Goal: Complete application form: Complete application form

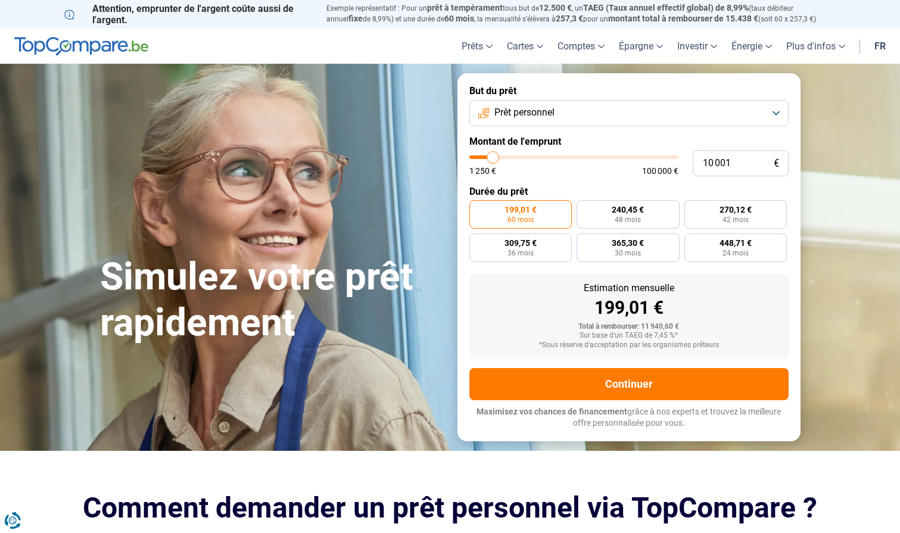
type input "11 000"
type input "11000"
type input "11 500"
type input "11500"
type input "11 750"
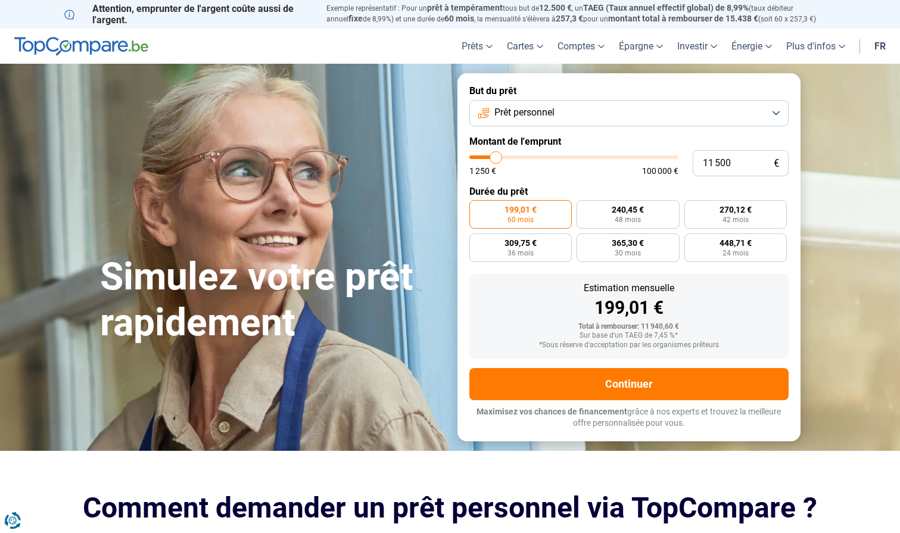
type input "11750"
type input "12 000"
type input "12000"
type input "12 250"
type input "12250"
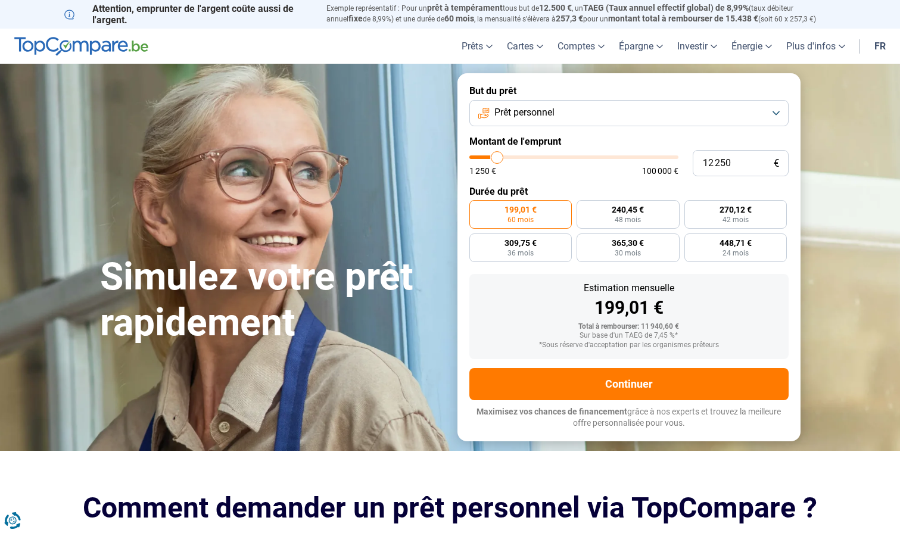
type input "12 750"
type input "12750"
type input "13 000"
type input "13000"
type input "13 250"
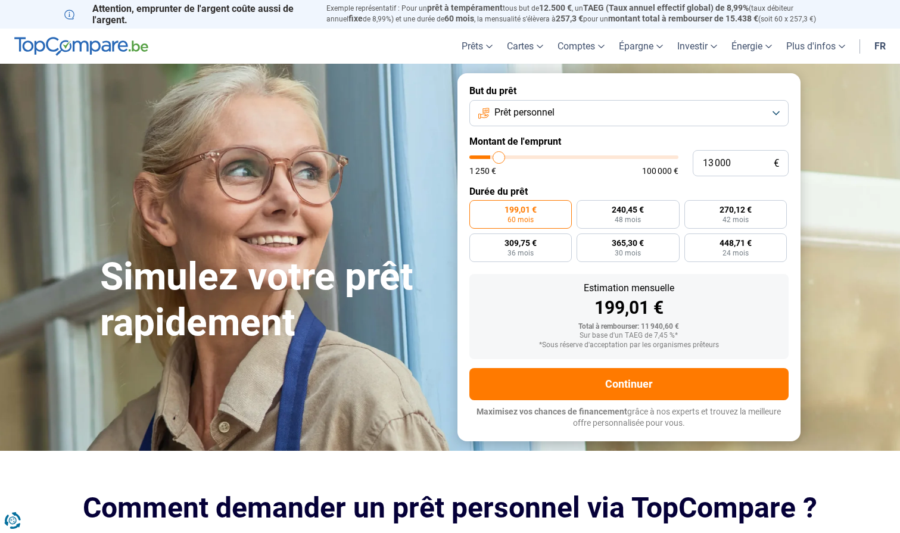
type input "13250"
type input "13 750"
type input "13750"
type input "14 000"
type input "14000"
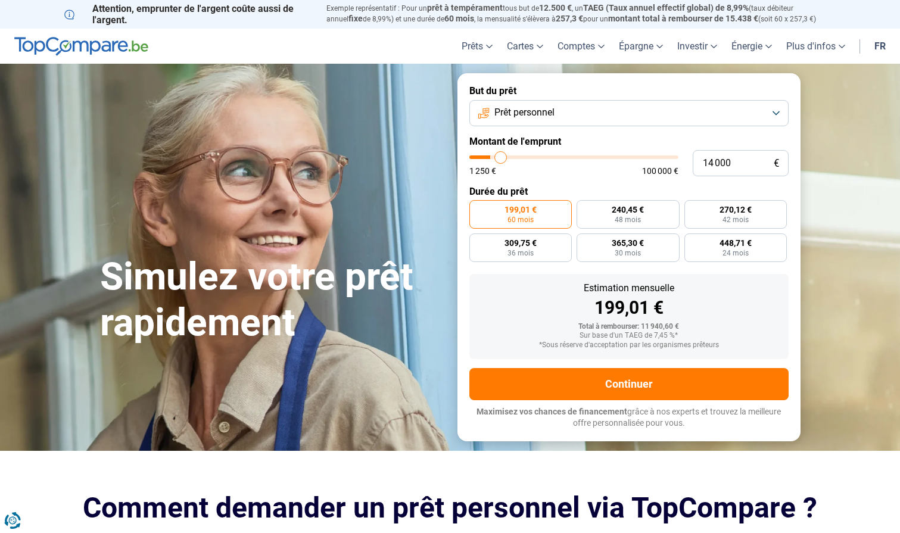
type input "14 250"
type input "14250"
type input "14 750"
type input "14750"
type input "15 000"
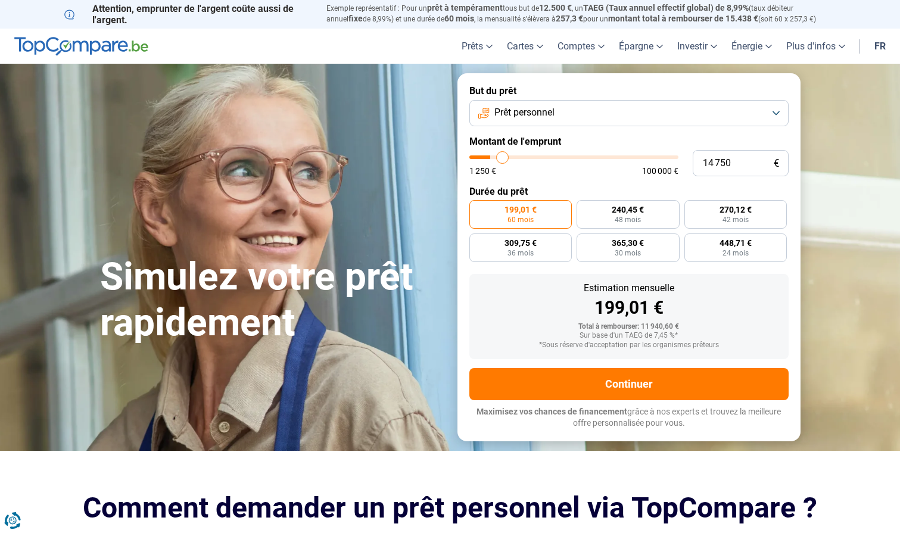
type input "15000"
type input "15 500"
type input "15500"
type input "15 750"
type input "15750"
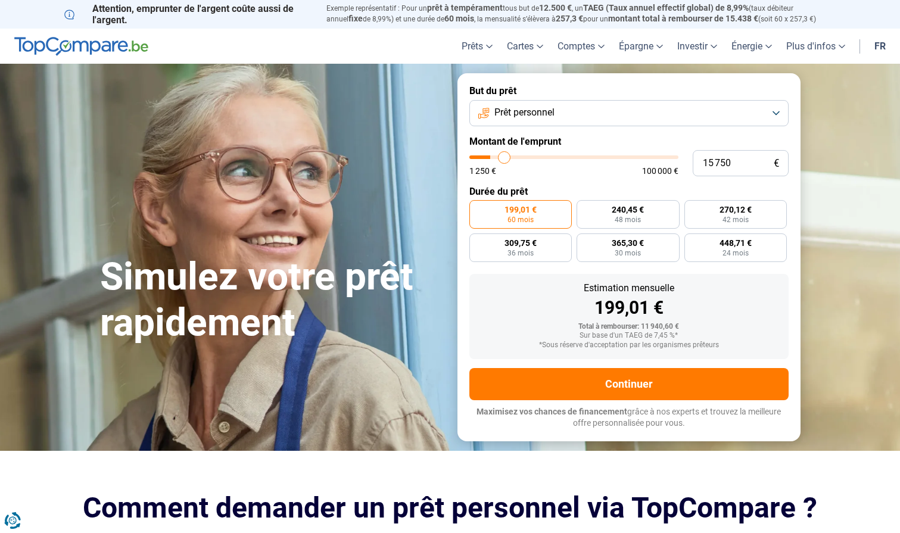
type input "16 000"
type input "16000"
type input "16 500"
type input "16500"
type input "16 750"
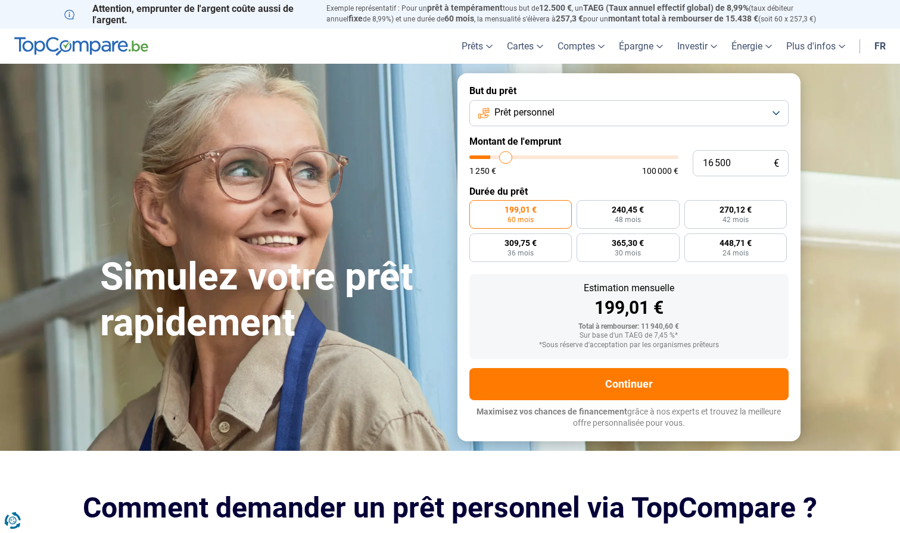
type input "16750"
type input "17 250"
type input "17250"
type input "17 750"
type input "17750"
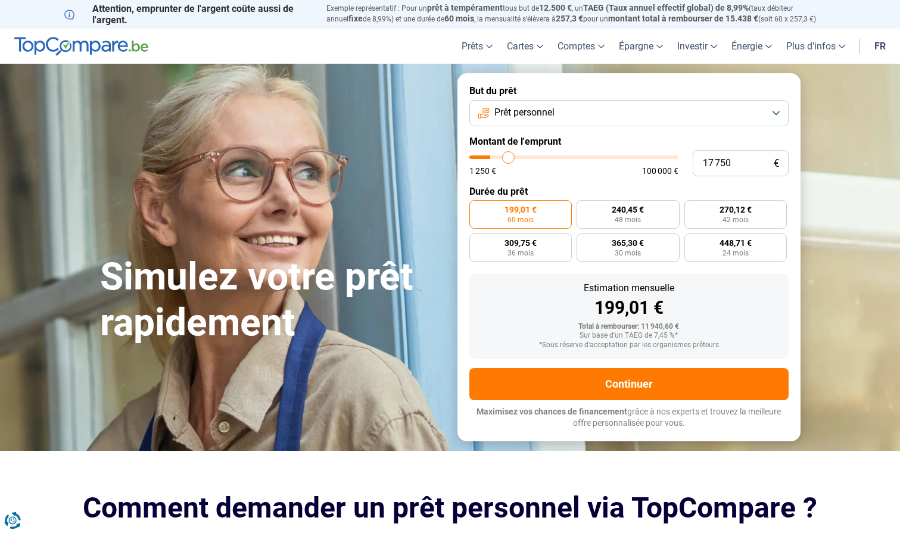
type input "18 250"
type input "18250"
type input "18 750"
type input "18750"
type input "19 000"
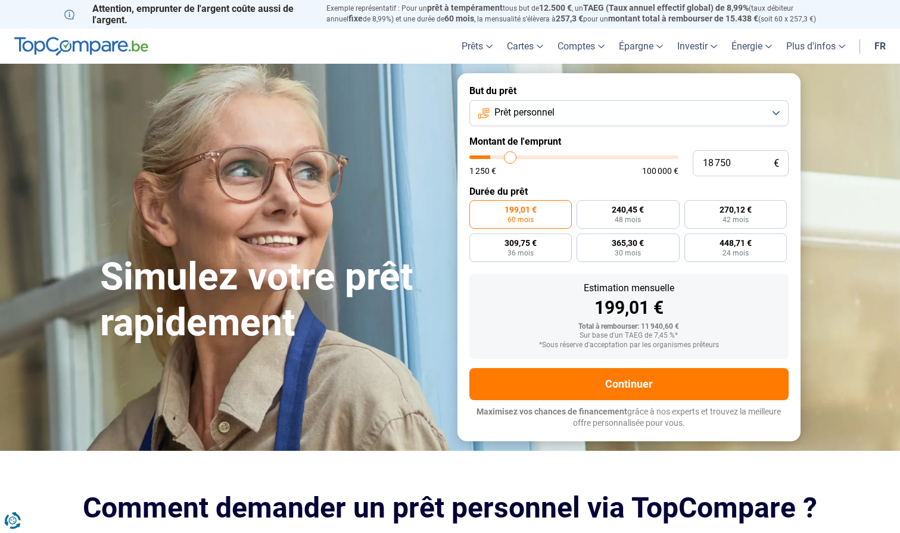
type input "19000"
type input "19 750"
type input "19750"
type input "20 000"
type input "20000"
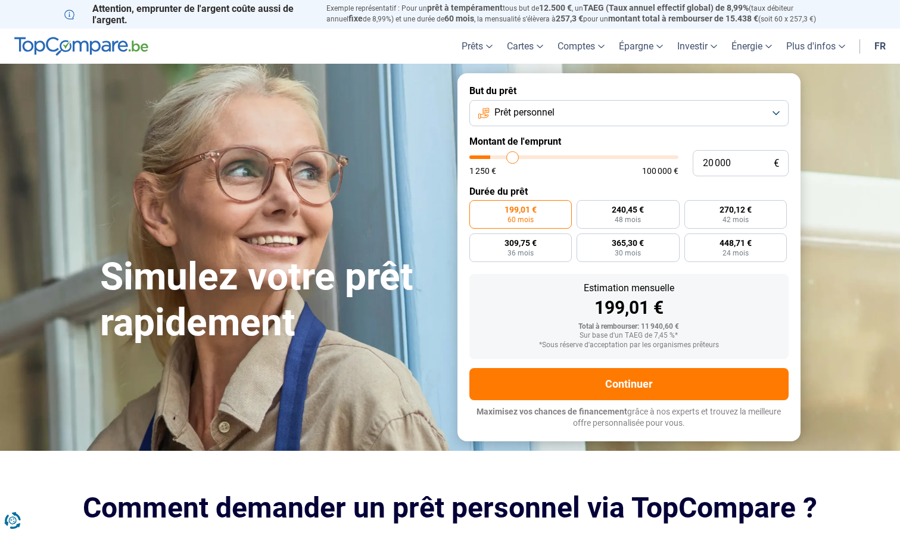
type input "20 500"
type input "20500"
type input "21 250"
type input "21250"
type input "21 500"
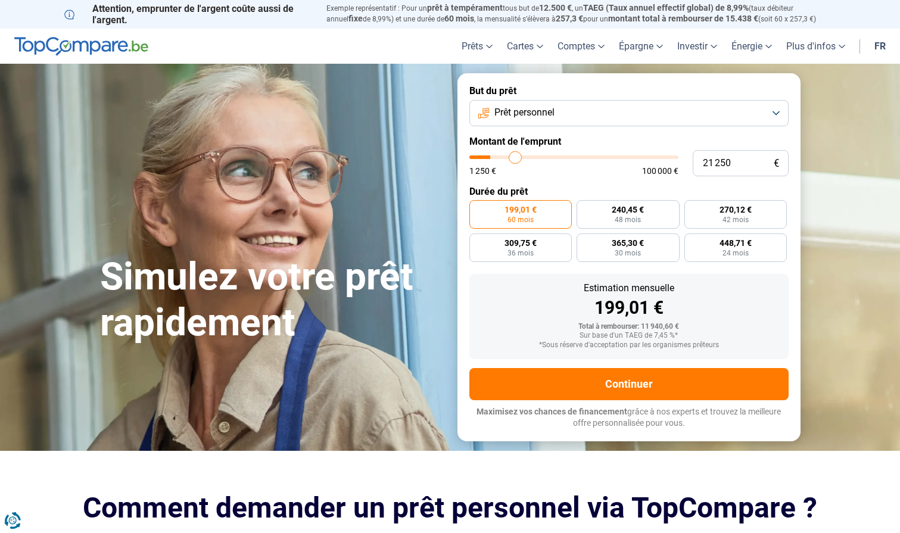
type input "21500"
type input "21 750"
type input "21750"
type input "22 250"
type input "22250"
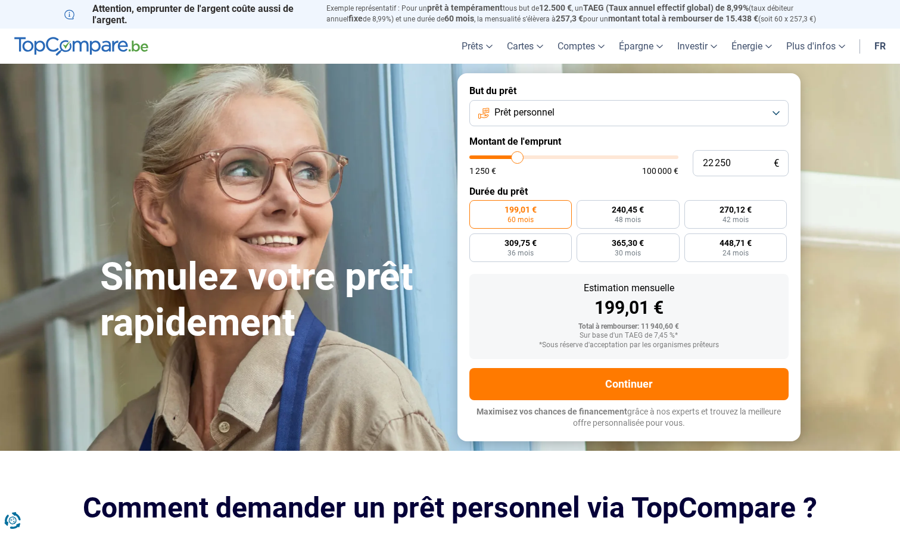
type input "22 500"
type input "22500"
type input "23 000"
type input "23000"
type input "23 500"
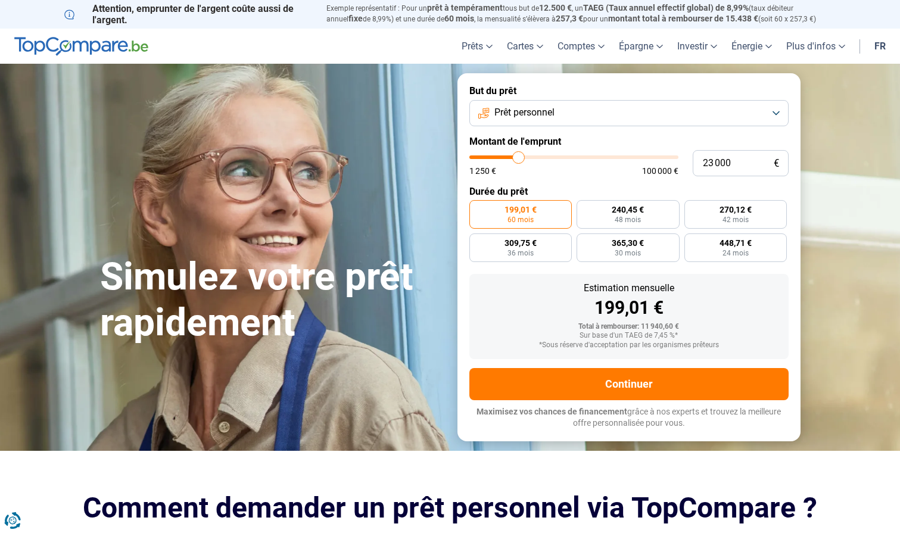
type input "23500"
type input "24 000"
type input "24000"
type input "24 500"
type input "24500"
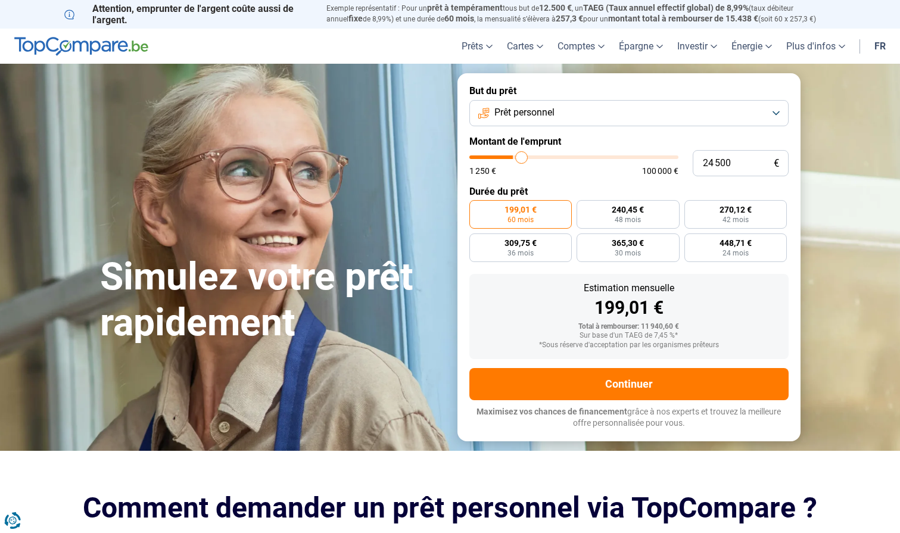
type input "25 000"
type input "25000"
type input "25 500"
type input "25500"
type input "26 000"
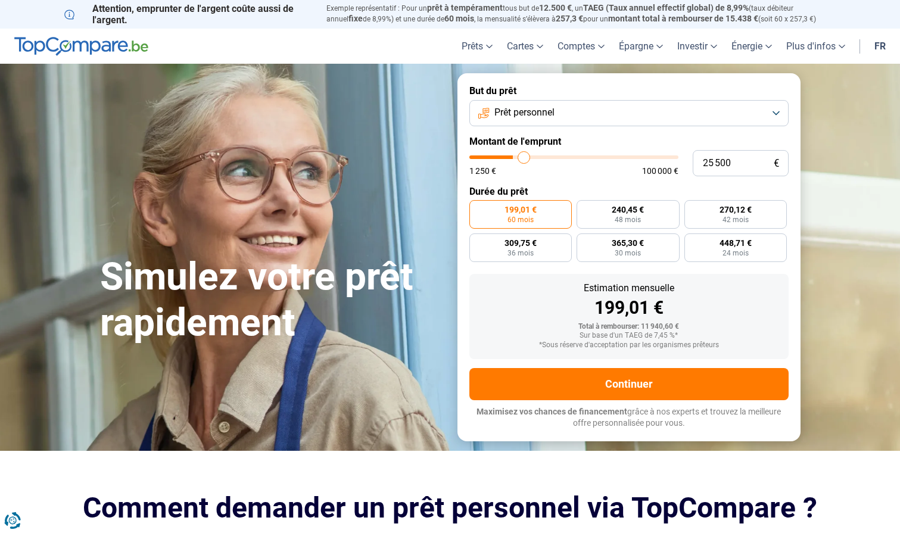
type input "26000"
type input "26 500"
type input "26500"
type input "27 000"
type input "27000"
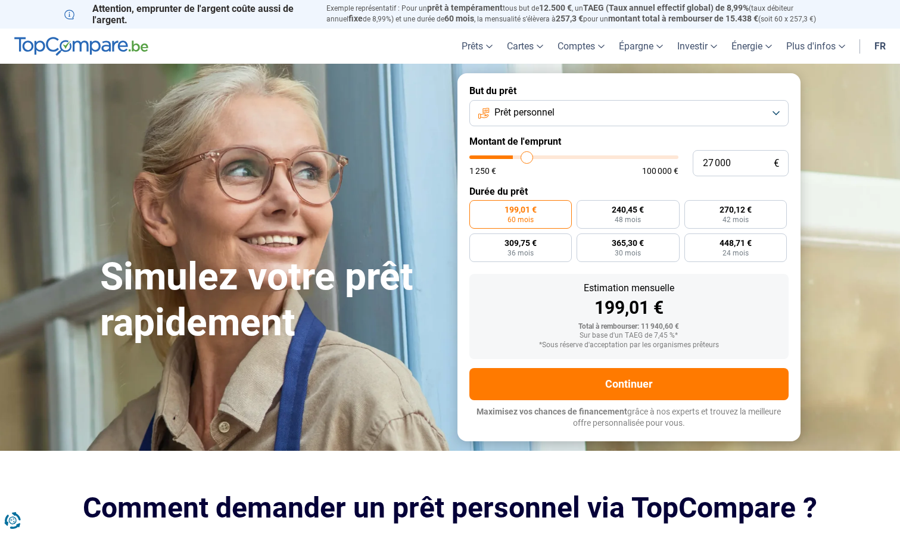
type input "27 500"
type input "27500"
type input "28 000"
type input "28000"
type input "28 750"
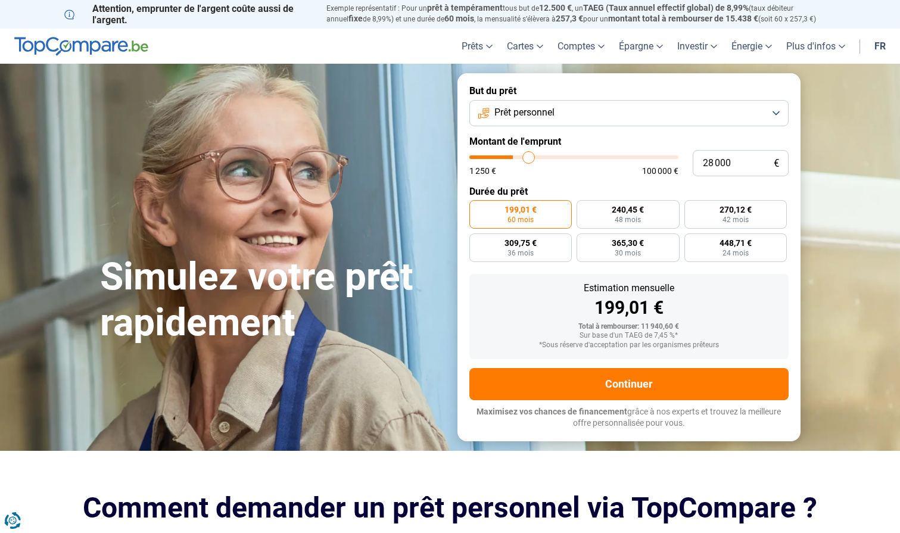
type input "28750"
type input "29 500"
type input "29500"
type input "30 000"
type input "30000"
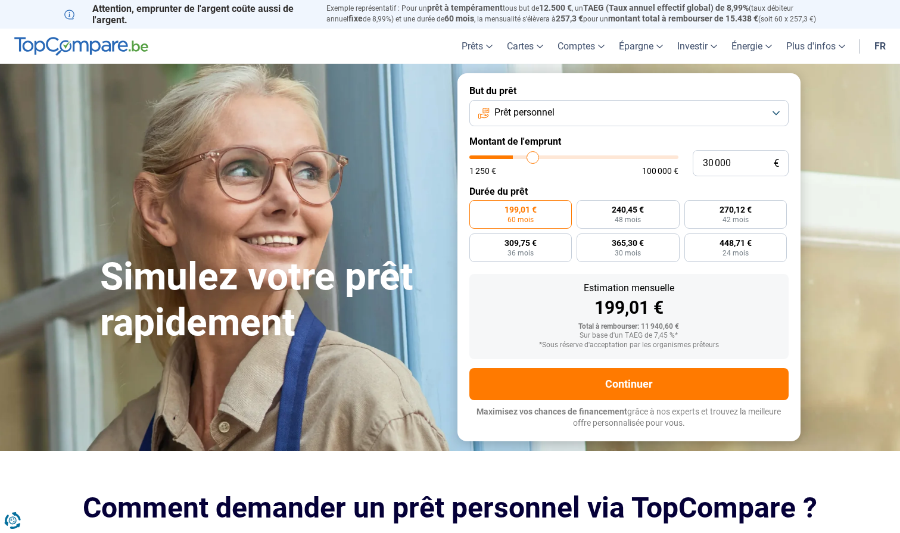
type input "30 500"
type input "30500"
type input "31 000"
type input "31000"
type input "31 500"
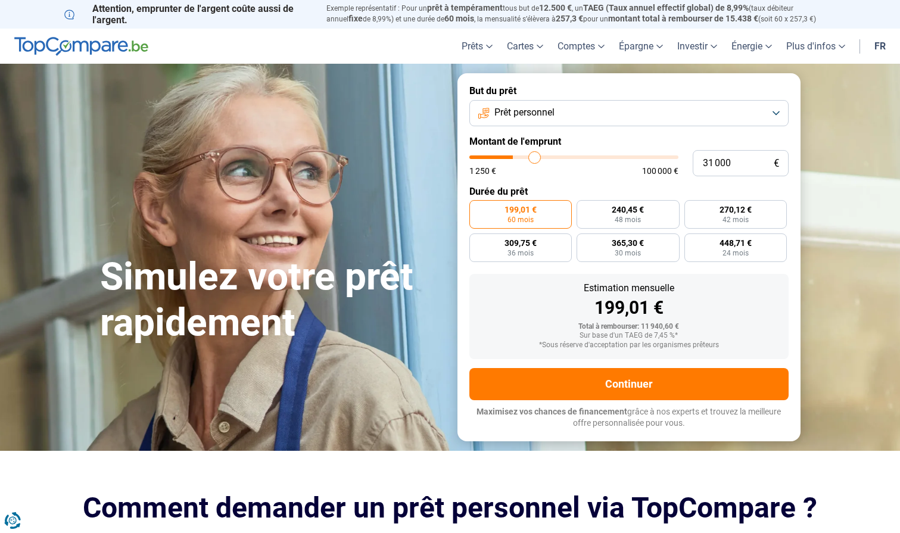
type input "31500"
type input "31 750"
type input "31750"
type input "32 000"
type input "32000"
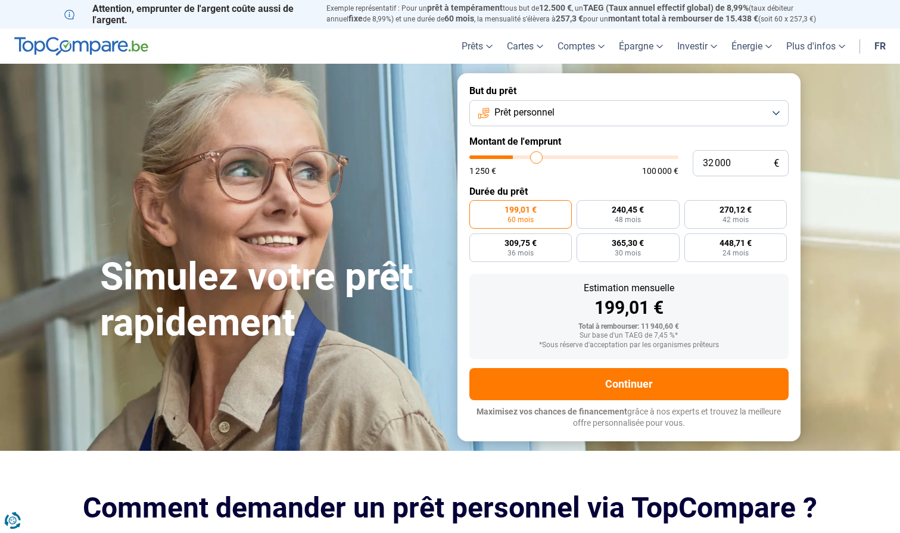
type input "32 500"
type input "32500"
type input "32 750"
type input "32750"
type input "33 000"
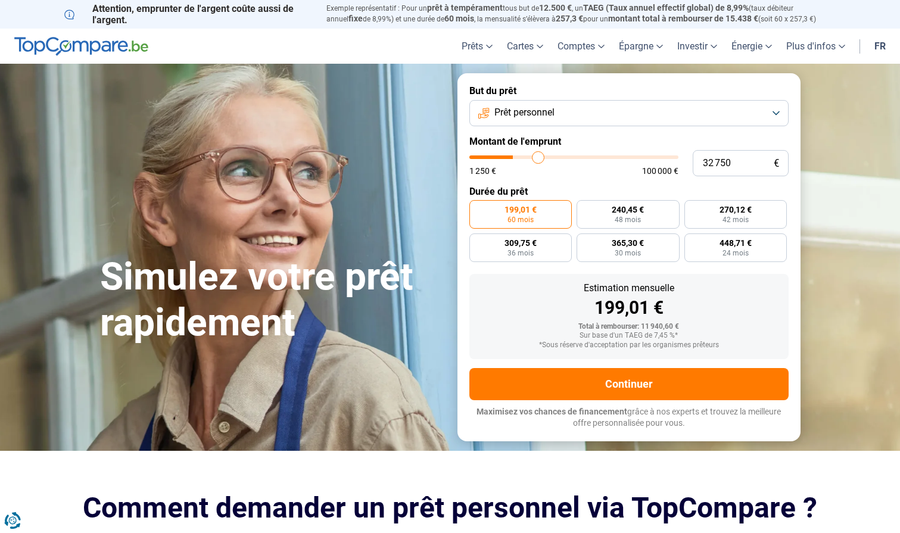
type input "33000"
type input "33 250"
type input "33250"
type input "33 500"
type input "33500"
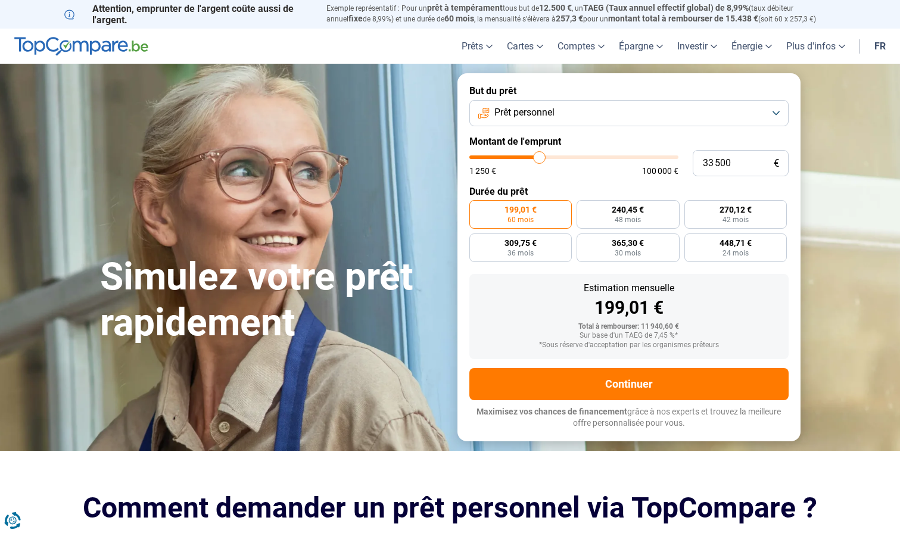
type input "33 750"
type input "33750"
type input "34 000"
type input "34000"
type input "34 250"
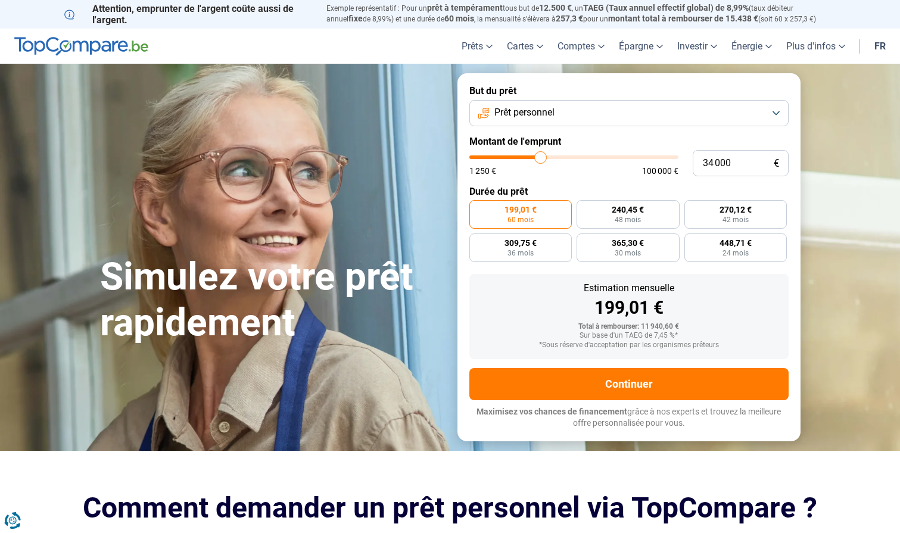
type input "34250"
type input "34 750"
type input "34750"
type input "35 000"
type input "35000"
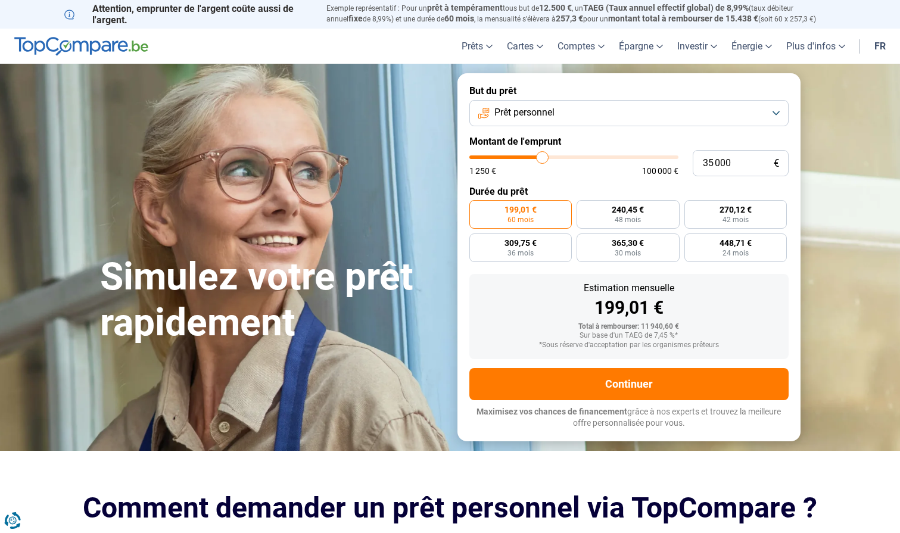
type input "35 250"
type input "35250"
type input "35 000"
type input "35000"
type input "34 750"
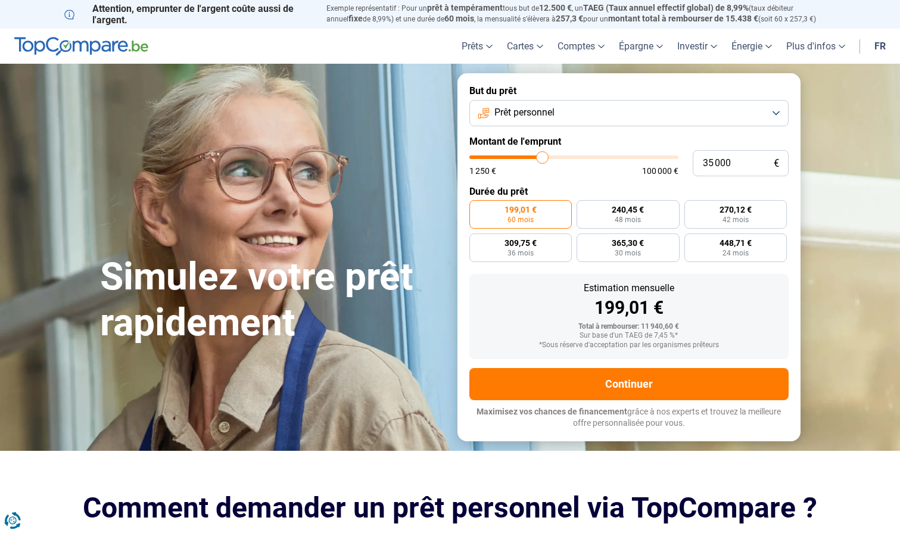
type input "34750"
type input "33 750"
type input "33750"
type input "32 750"
type input "32750"
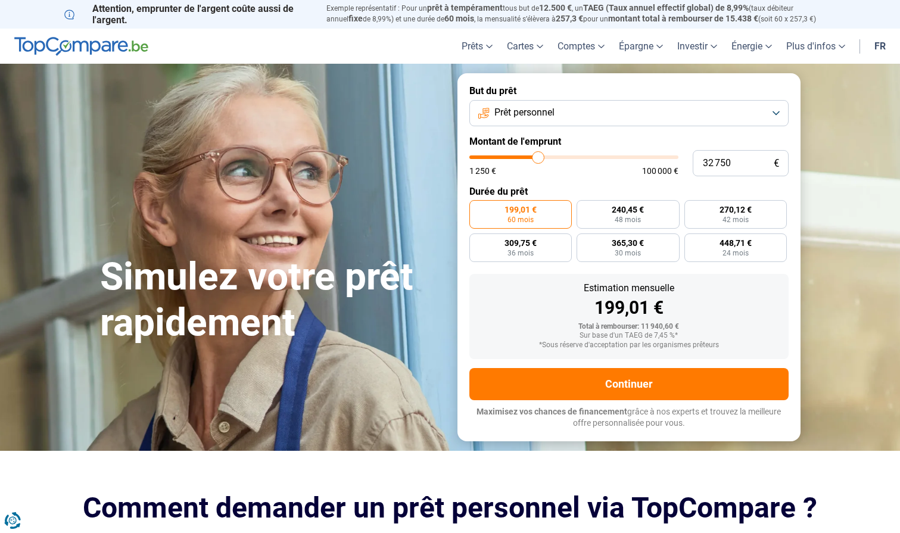
type input "31 750"
type input "31750"
type input "30 250"
type input "30250"
type input "28 500"
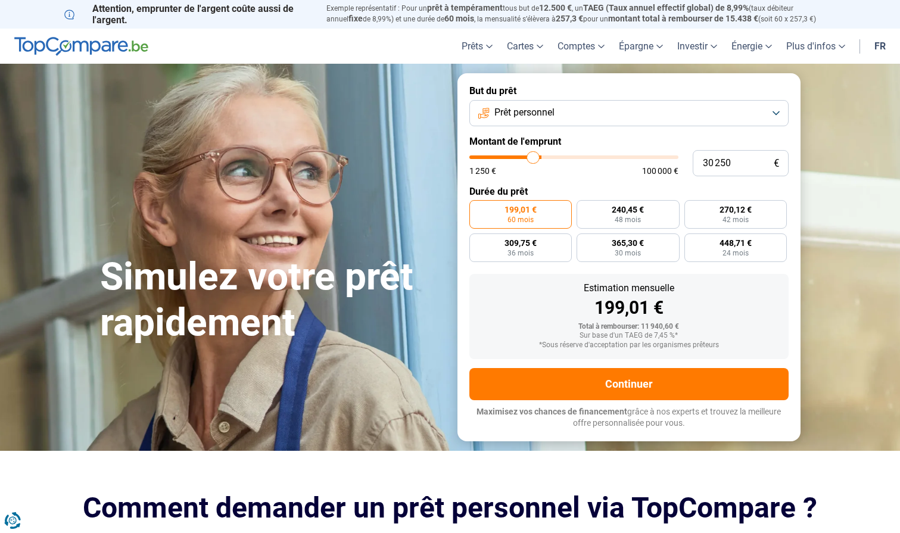
type input "28500"
type input "26 750"
type input "26750"
type input "25 500"
type input "25500"
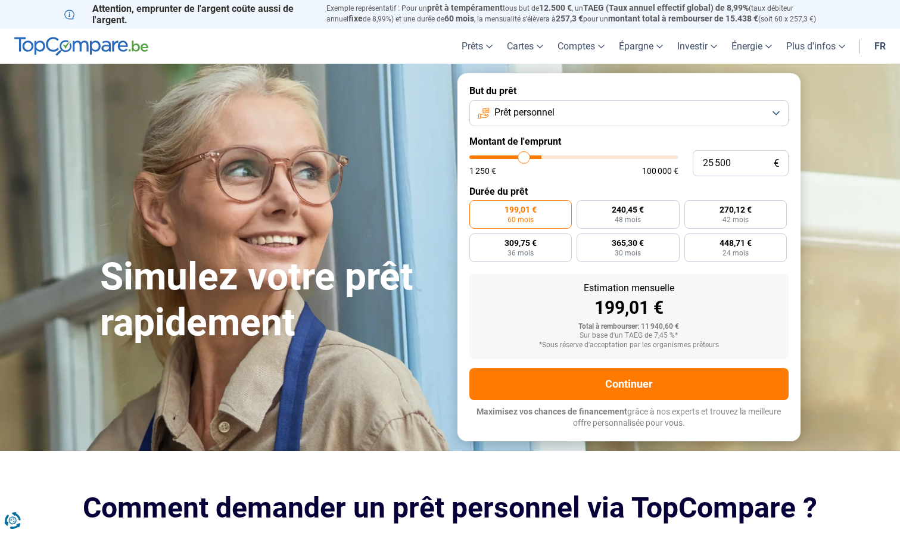
type input "24 250"
type input "24250"
type input "22 500"
type input "22500"
type input "21 000"
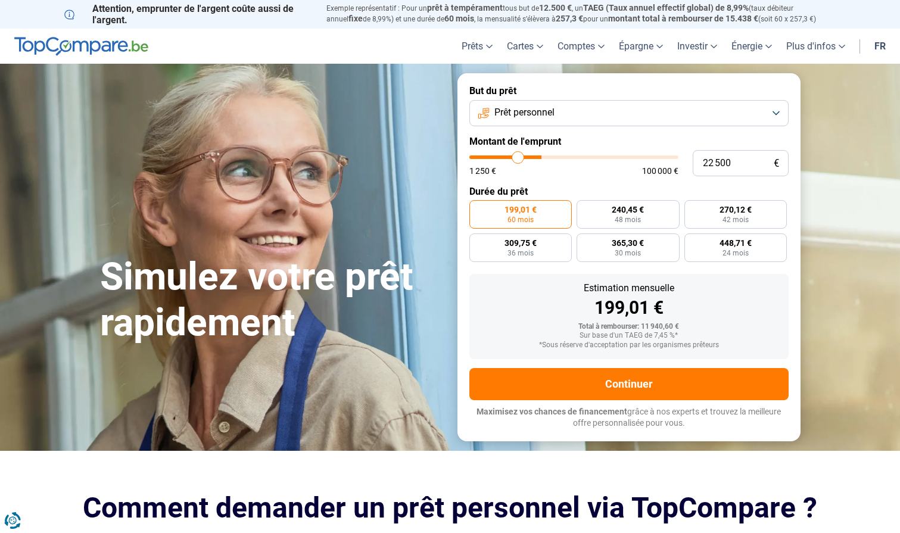
type input "21000"
type input "19 250"
type input "19250"
type input "17 750"
type input "17750"
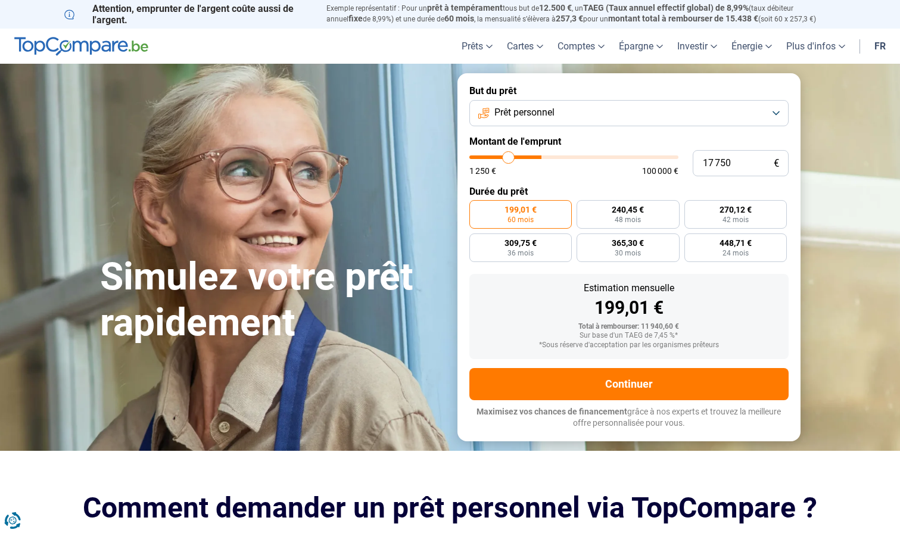
type input "16 250"
type input "16250"
type input "14 750"
type input "14750"
type input "12 750"
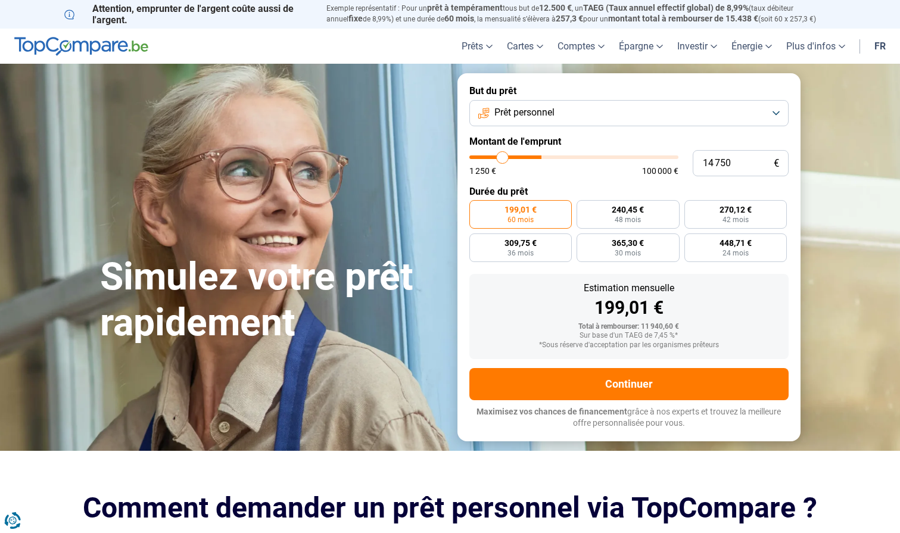
type input "12750"
type input "11 750"
type input "11750"
type input "10 750"
type input "10750"
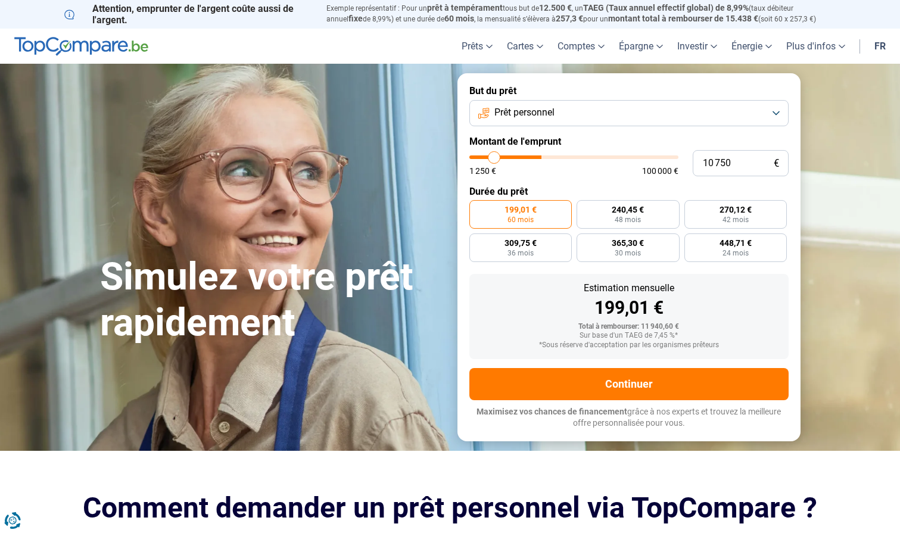
type input "10 000"
type input "10000"
type input "9 500"
type input "9500"
type input "8 750"
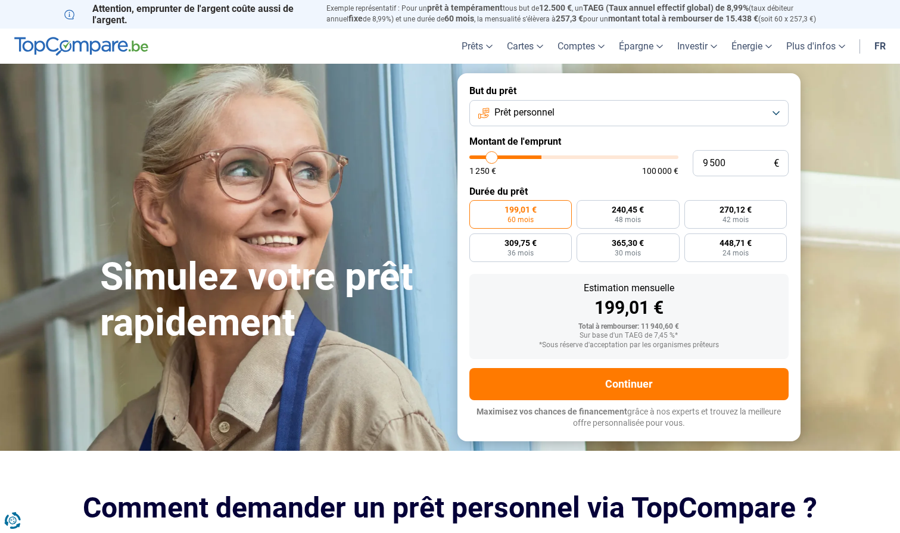
type input "8750"
type input "8 250"
type input "8250"
type input "7 750"
type input "7750"
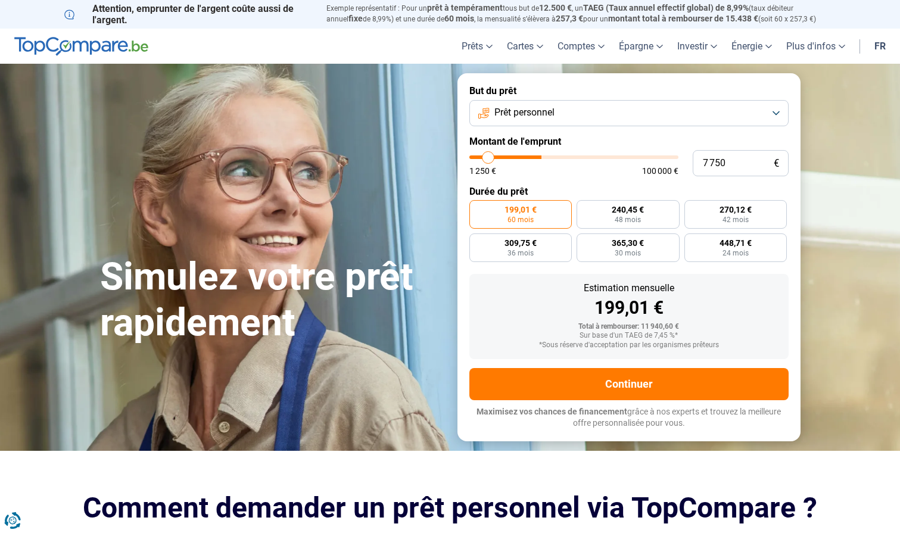
type input "7 250"
type input "7250"
type input "7 000"
type input "7000"
type input "6 750"
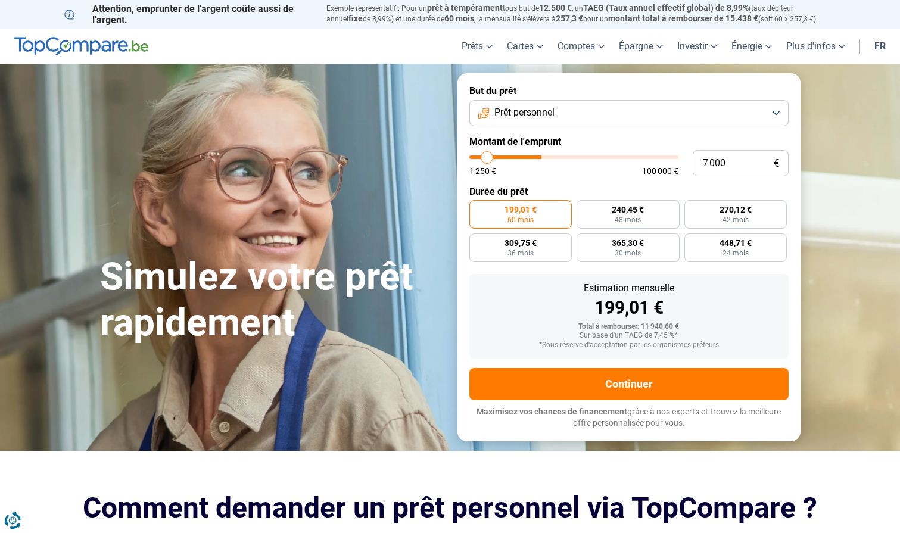
type input "6750"
type input "6 500"
type input "6500"
type input "6 250"
type input "6250"
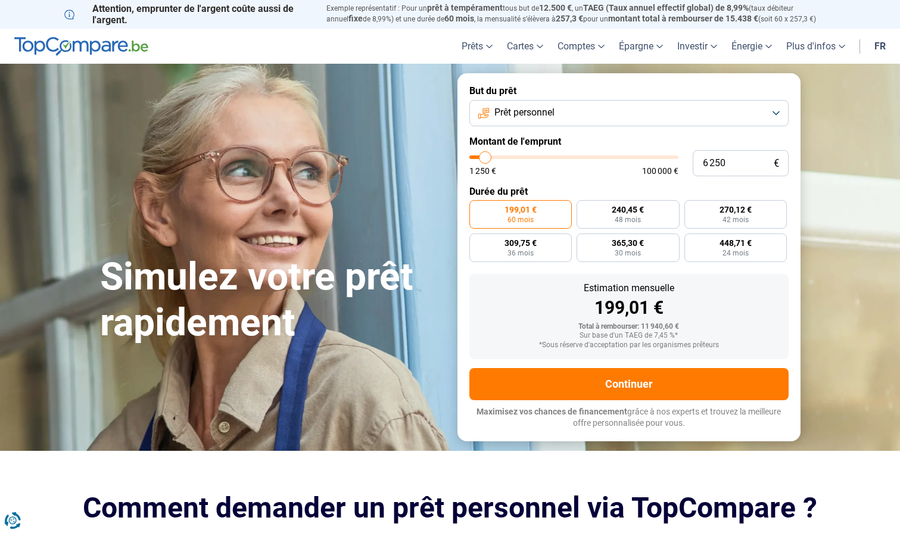
type input "6 000"
type input "6000"
type input "6 250"
type input "6250"
type input "6 500"
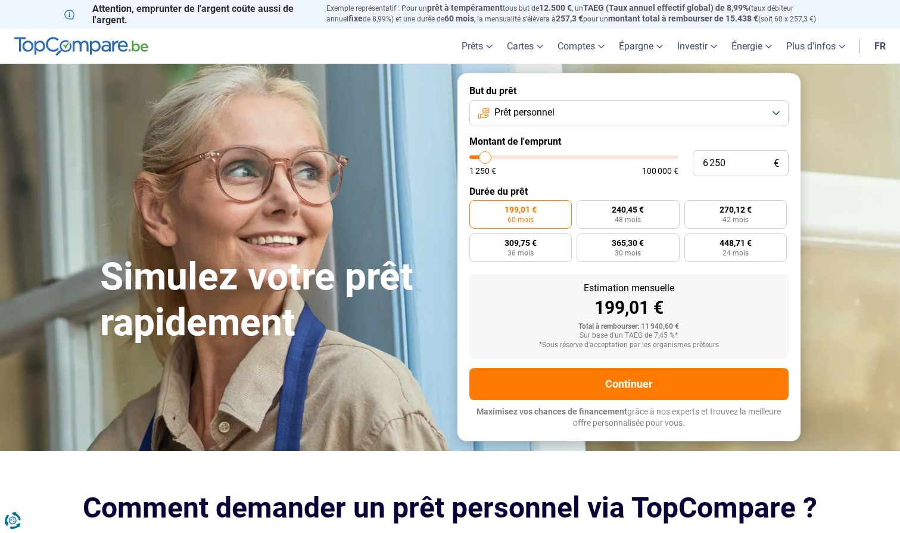
type input "6500"
type input "6 750"
type input "6750"
type input "7 000"
type input "7000"
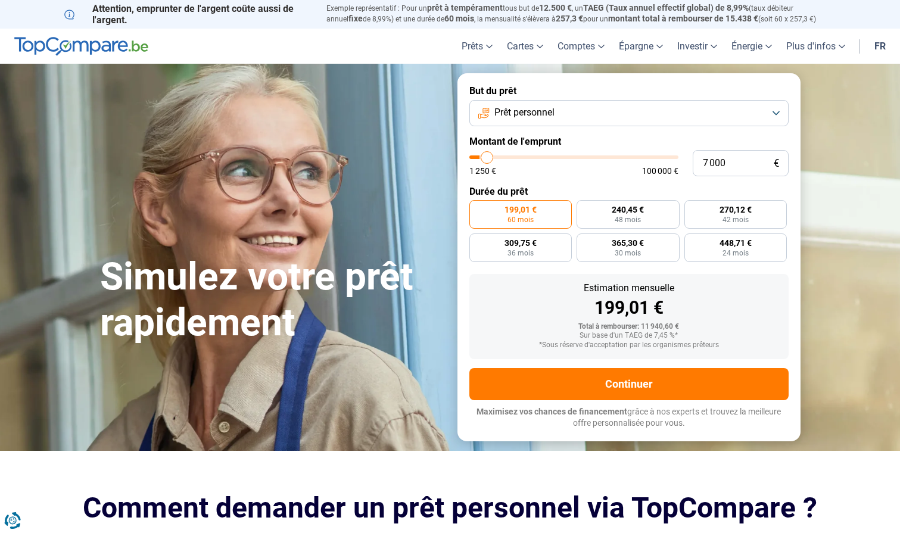
type input "7 250"
type input "7250"
type input "7 500"
drag, startPoint x: 495, startPoint y: 160, endPoint x: 488, endPoint y: 155, distance: 8.1
type input "7500"
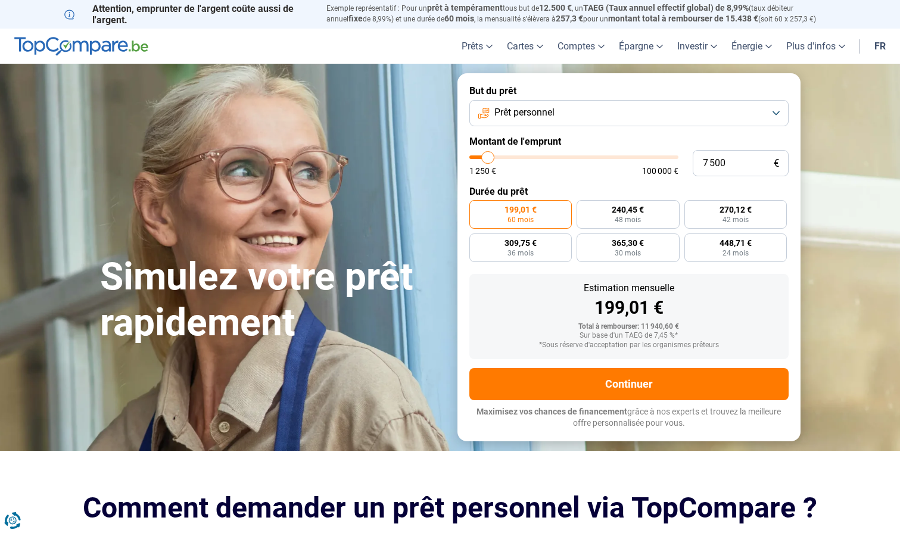
click at [488, 156] on input "range" at bounding box center [574, 158] width 209 height 4
radio input "true"
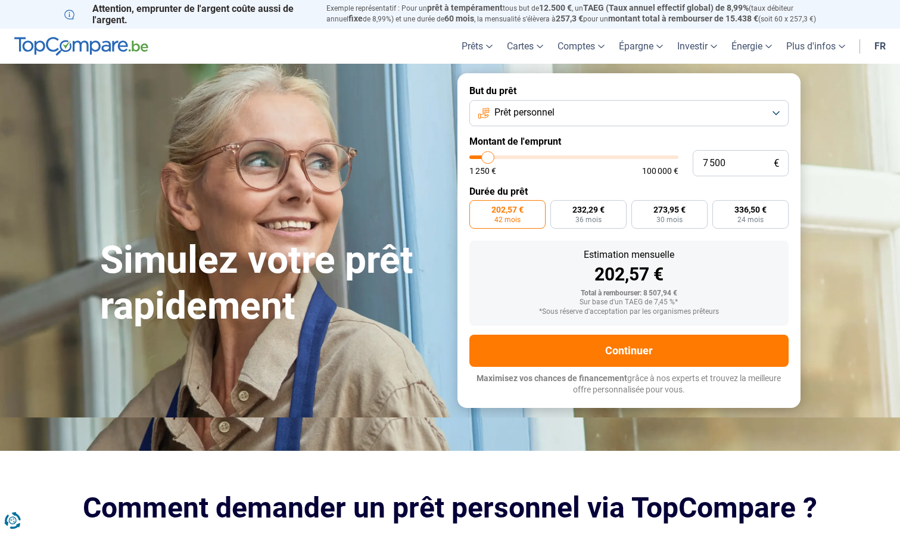
click at [533, 119] on span "Prêt personnel" at bounding box center [525, 112] width 60 height 13
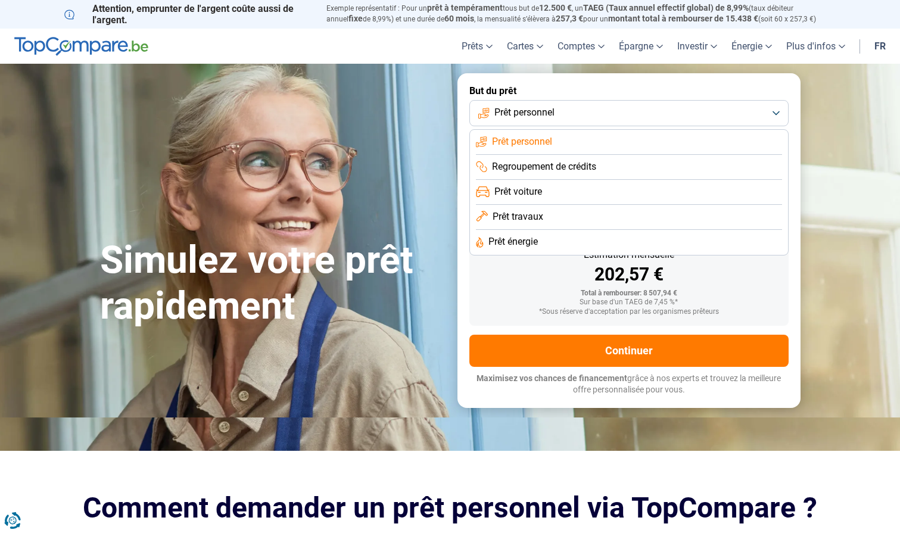
click at [533, 119] on span "Prêt personnel" at bounding box center [525, 112] width 60 height 13
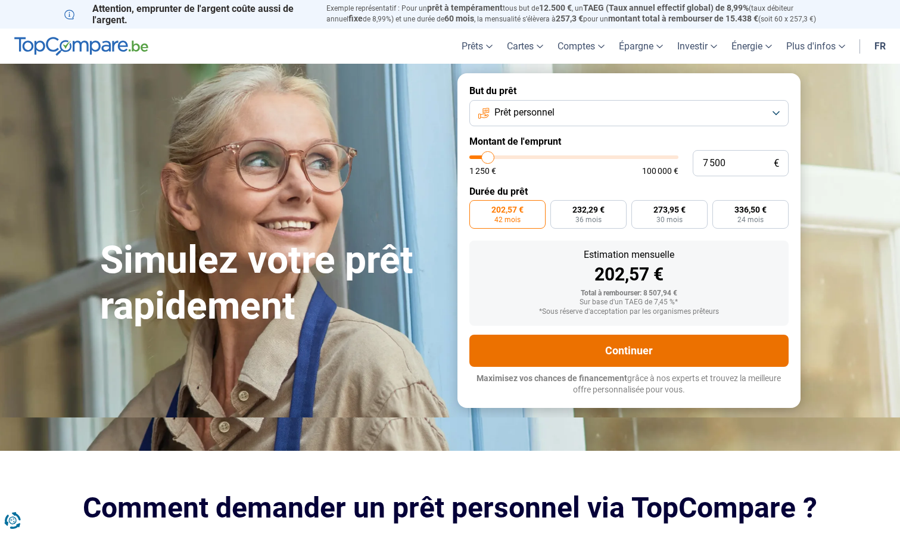
click at [608, 343] on button "Continuer" at bounding box center [629, 351] width 319 height 32
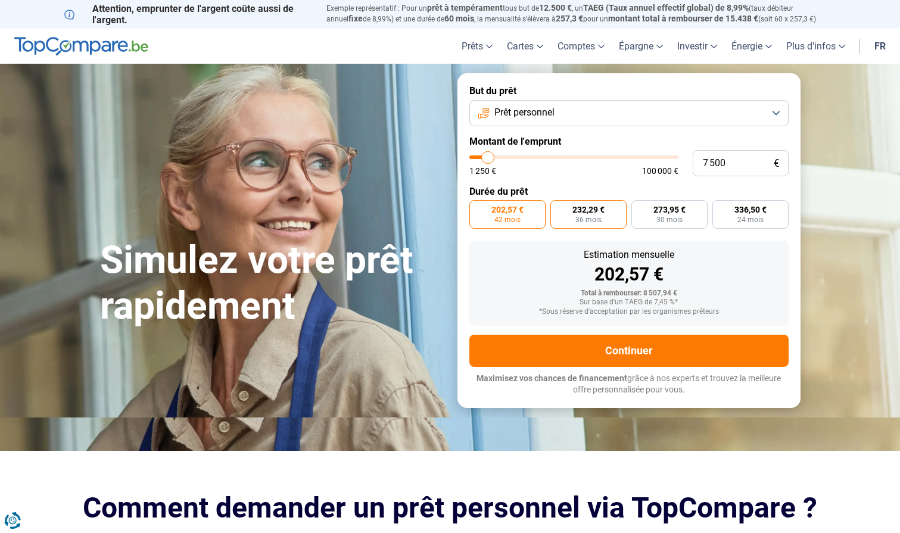
click at [614, 212] on label "232,29 € 36 mois" at bounding box center [589, 214] width 76 height 29
click at [558, 208] on input "232,29 € 36 mois" at bounding box center [555, 204] width 8 height 8
radio input "true"
click at [659, 212] on span "273,95 €" at bounding box center [670, 210] width 32 height 8
click at [639, 208] on input "273,95 € 30 mois" at bounding box center [636, 204] width 8 height 8
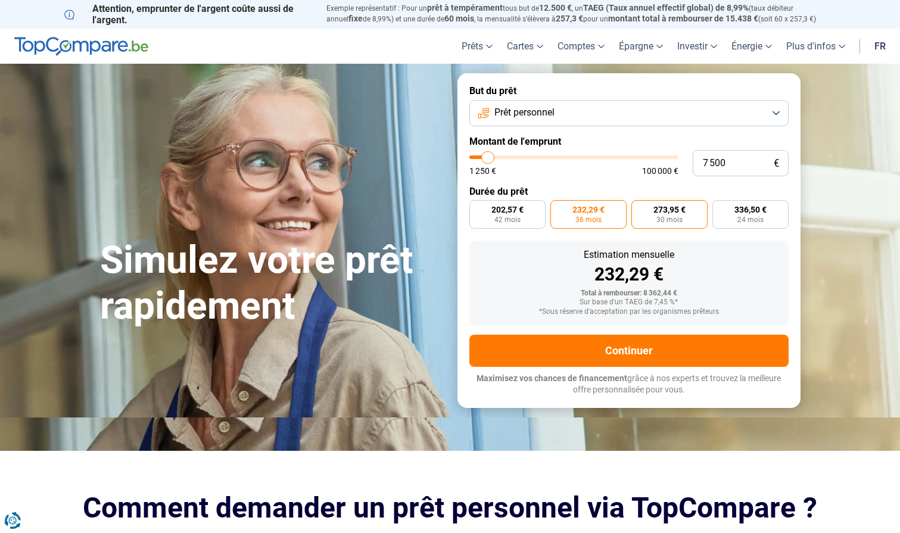
radio input "true"
click at [737, 215] on label "336,50 € 24 mois" at bounding box center [751, 214] width 76 height 29
click at [720, 208] on input "336,50 € 24 mois" at bounding box center [717, 204] width 8 height 8
radio input "true"
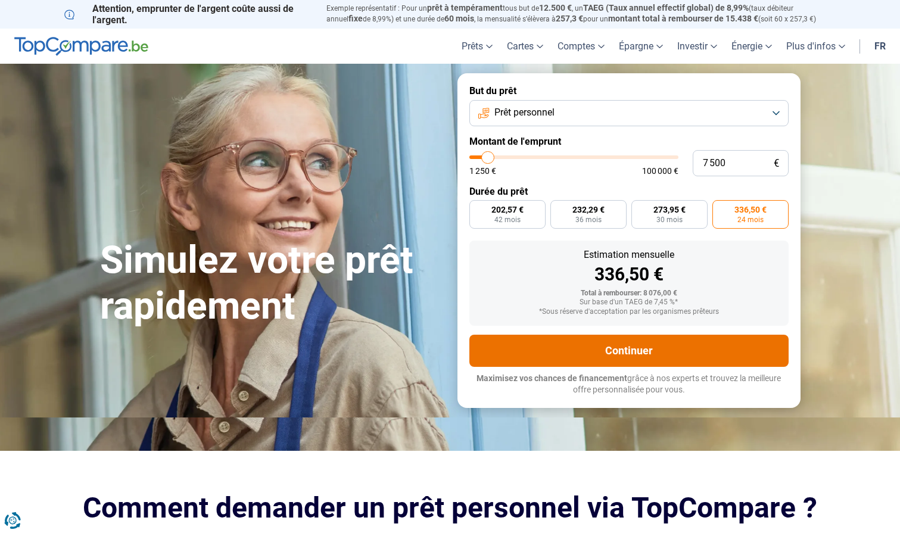
click at [689, 349] on button "Continuer" at bounding box center [629, 351] width 319 height 32
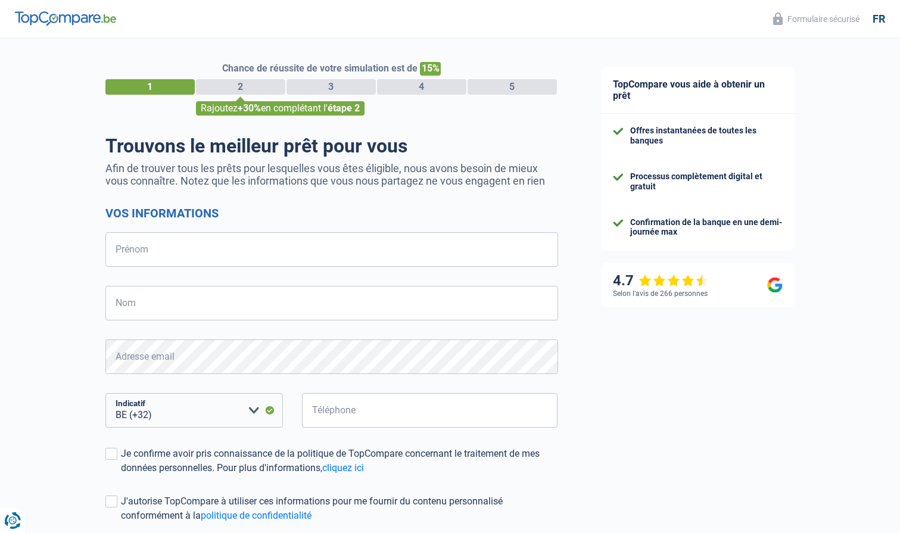
select select "32"
click at [360, 256] on input "Prénom" at bounding box center [331, 249] width 453 height 35
type input "[PERSON_NAME]"
type input "Mahaux"
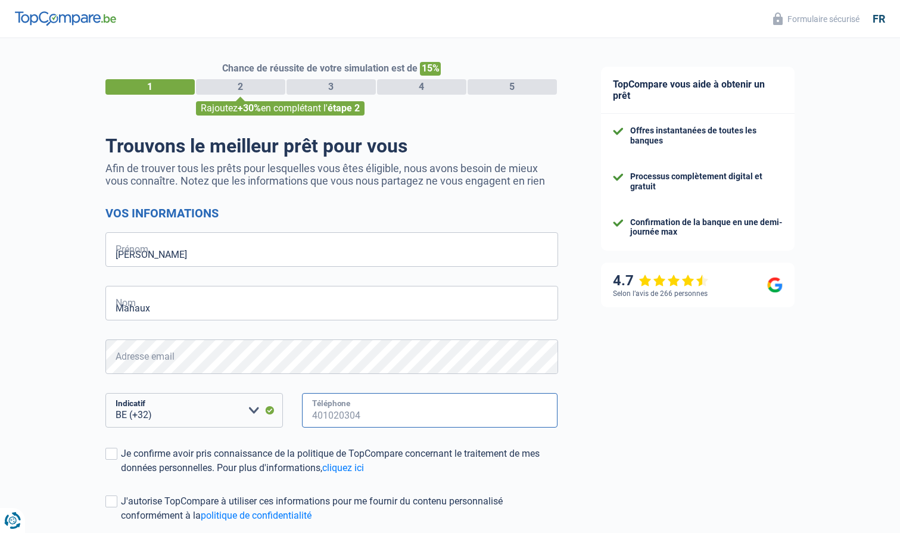
type input "497143049"
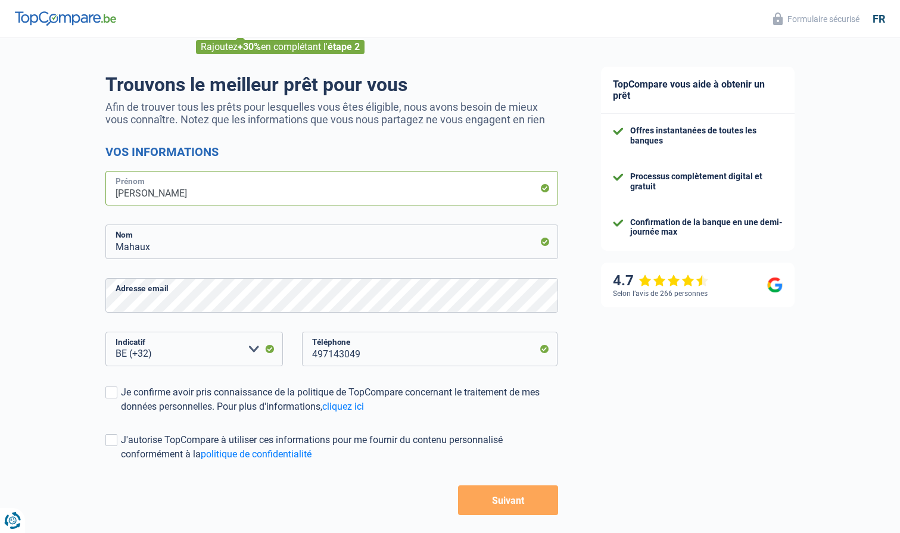
scroll to position [111, 0]
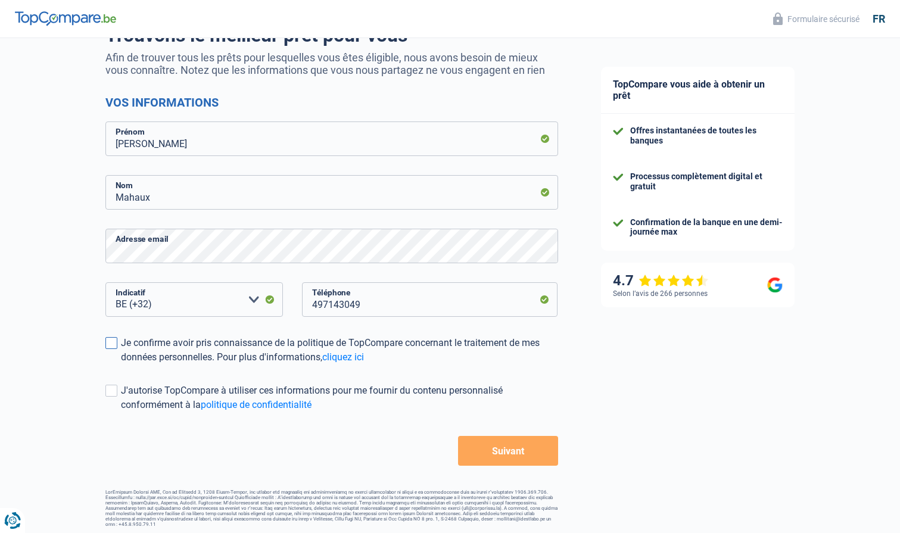
click at [118, 340] on label "Je confirme avoir pris connaissance de la politique de TopCompare concernant le…" at bounding box center [331, 350] width 453 height 29
click at [121, 365] on input "Je confirme avoir pris connaissance de la politique de TopCompare concernant le…" at bounding box center [121, 365] width 0 height 0
click at [112, 388] on span at bounding box center [111, 391] width 12 height 12
click at [121, 412] on input "J'autorise TopCompare à utiliser ces informations pour me fournir du contenu pe…" at bounding box center [121, 412] width 0 height 0
click at [109, 388] on span at bounding box center [111, 391] width 12 height 12
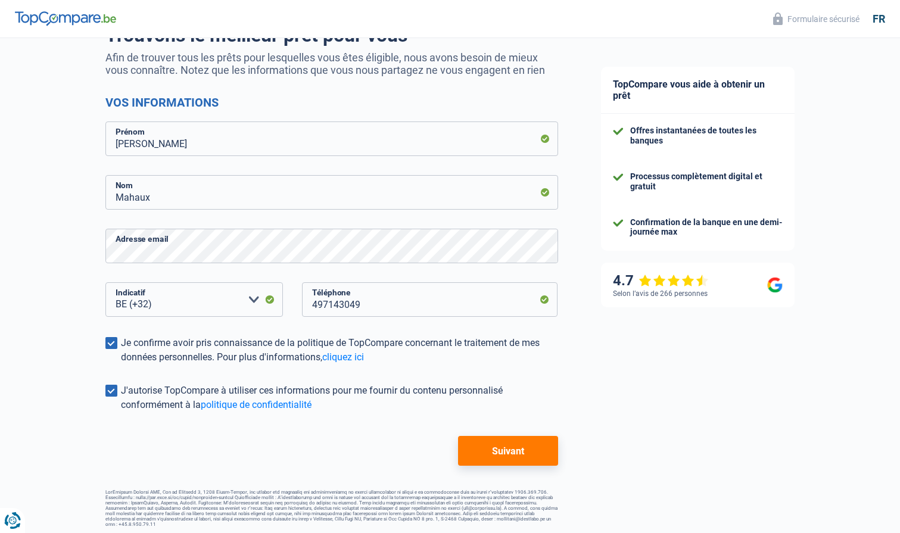
click at [121, 412] on input "J'autorise TopCompare à utiliser ces informations pour me fournir du contenu pe…" at bounding box center [121, 412] width 0 height 0
click at [520, 445] on button "Suivant" at bounding box center [508, 451] width 100 height 30
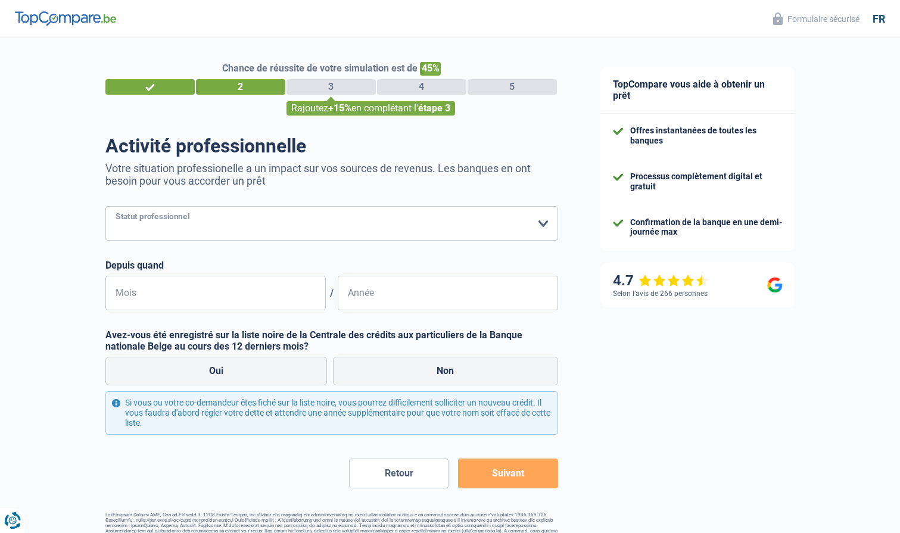
click at [401, 224] on select "Ouvrier Employé privé Employé public Invalide Indépendant Pensionné Chômeur Mut…" at bounding box center [331, 223] width 453 height 35
select select "privateEmployee"
click at [105, 206] on select "Ouvrier Employé privé Employé public Invalide Indépendant Pensionné Chômeur Mut…" at bounding box center [331, 223] width 453 height 35
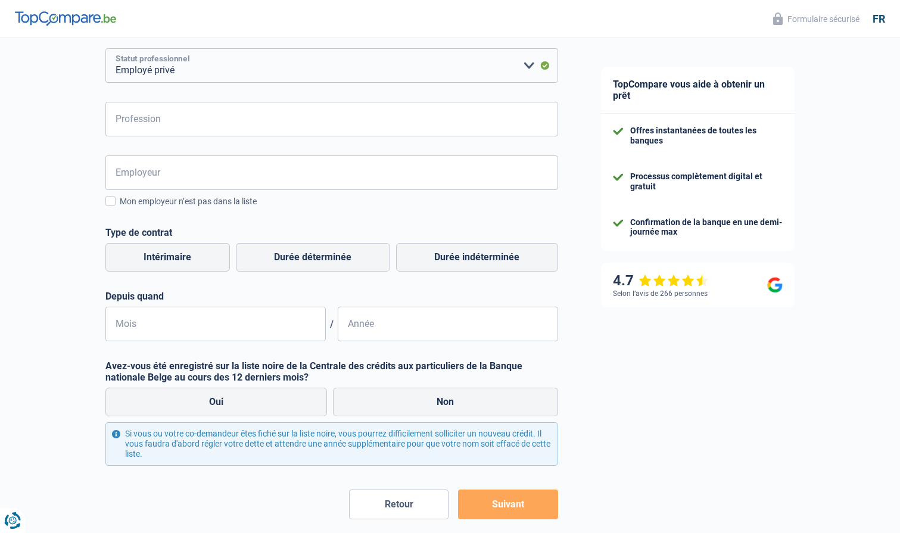
scroll to position [211, 0]
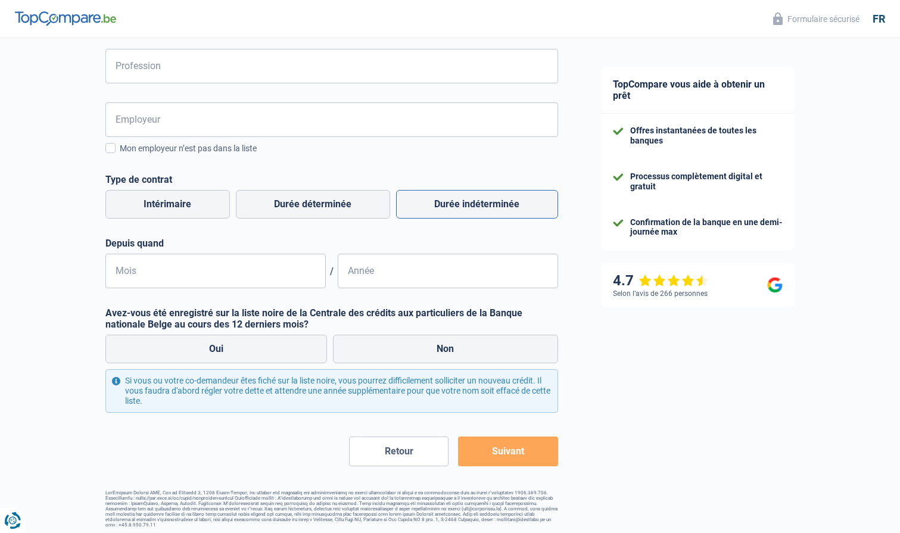
click at [472, 212] on label "Durée indéterminée" at bounding box center [477, 204] width 162 height 29
click at [472, 212] on input "Durée indéterminée" at bounding box center [477, 204] width 162 height 29
radio input "true"
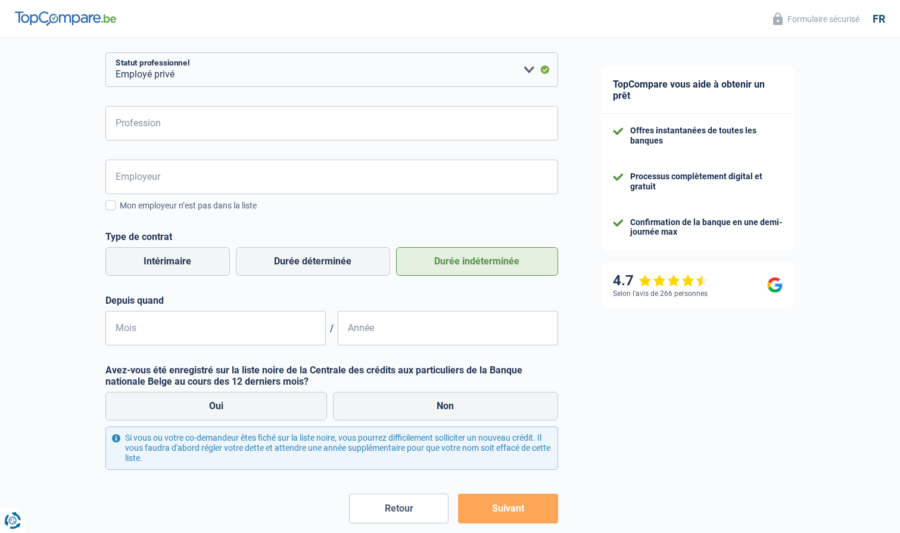
scroll to position [145, 0]
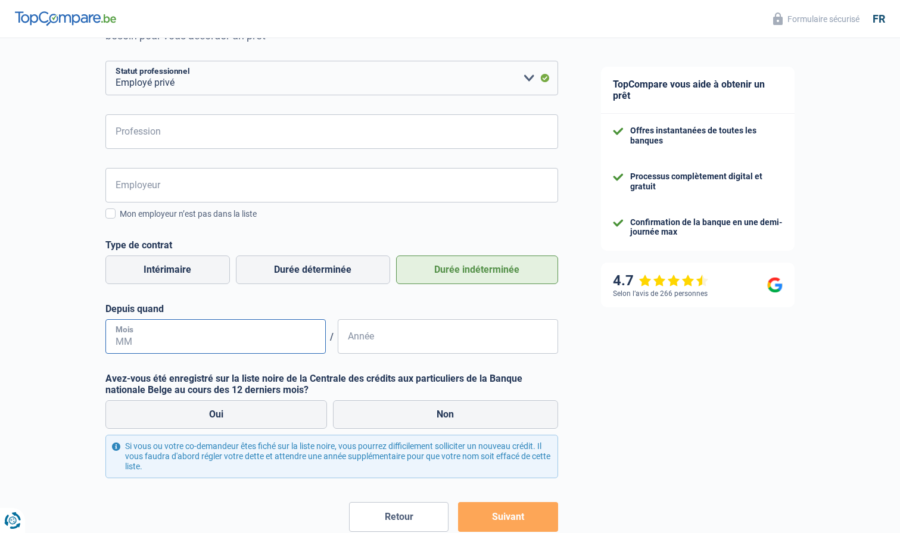
click at [198, 339] on input "Mois" at bounding box center [215, 336] width 220 height 35
drag, startPoint x: 167, startPoint y: 347, endPoint x: 72, endPoint y: 349, distance: 95.4
click at [73, 349] on div "Chance de réussite de votre simulation est de 45% 1 2 3 4 5 Rajoutez +15% en co…" at bounding box center [290, 243] width 580 height 710
type input "1"
click at [391, 334] on input "Année" at bounding box center [448, 336] width 220 height 35
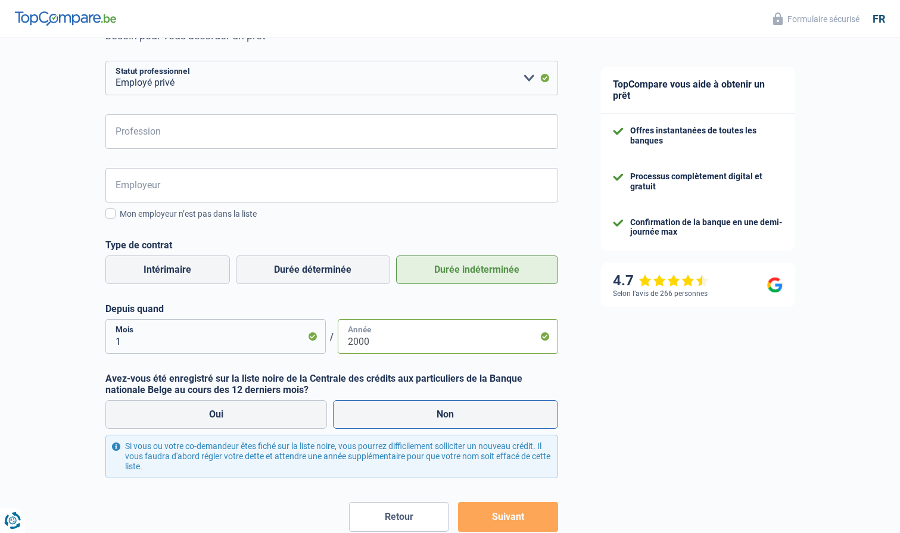
type input "2000"
click at [397, 420] on label "Non" at bounding box center [445, 414] width 225 height 29
click at [397, 420] on input "Non" at bounding box center [445, 414] width 225 height 29
radio input "true"
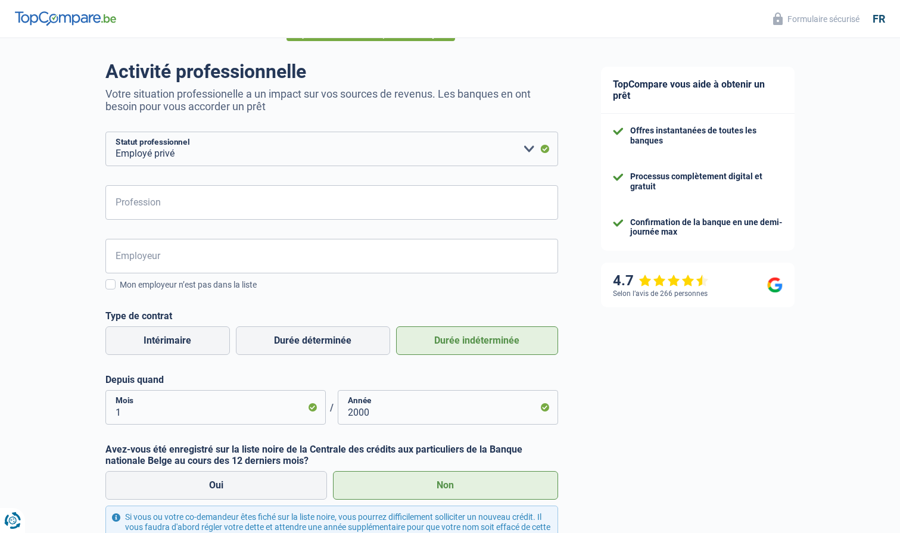
scroll to position [73, 0]
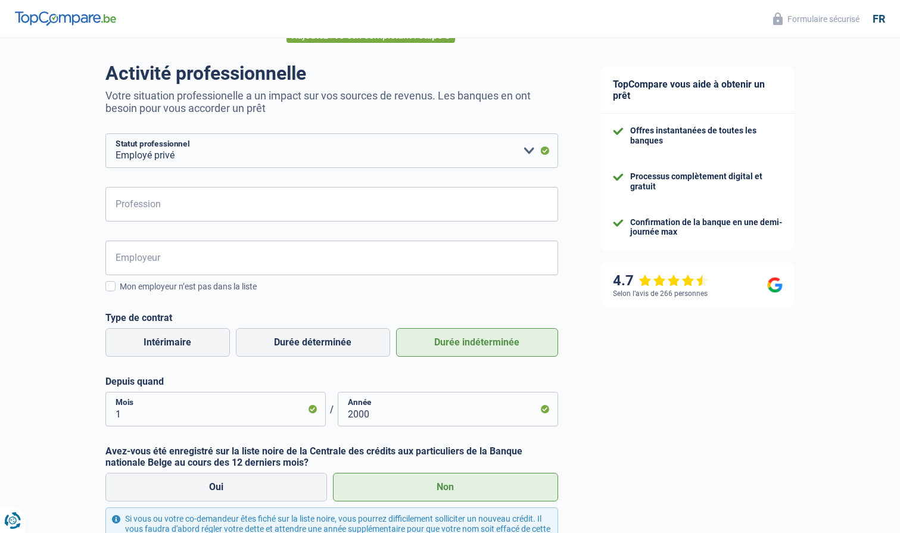
click at [318, 229] on form "Ouvrier Employé privé Employé public Invalide Indépendant Pensionné Chômeur Mut…" at bounding box center [331, 368] width 453 height 471
click at [319, 220] on input "Profession" at bounding box center [331, 204] width 453 height 35
type input "employé"
click at [225, 256] on input "Employeur" at bounding box center [331, 258] width 453 height 35
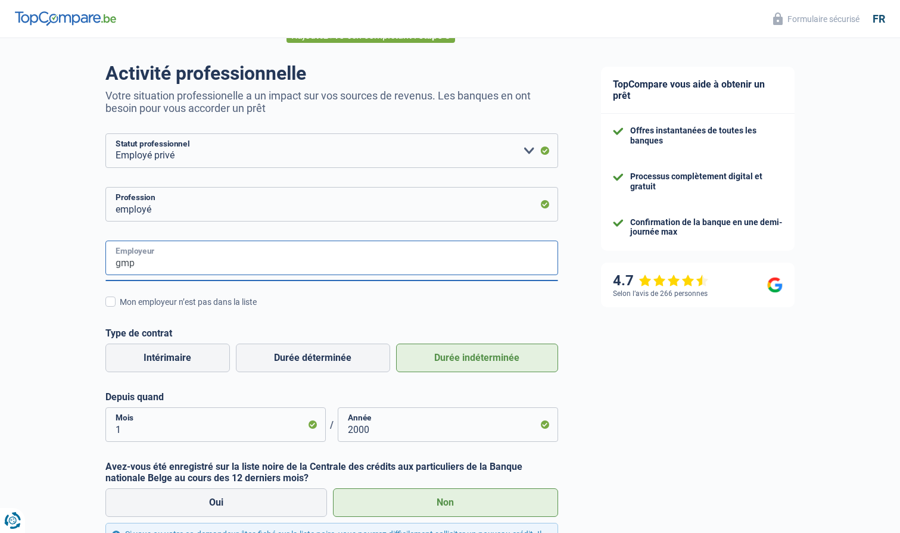
type input "gmp"
click at [288, 315] on div "gmp Employeur Mon employeur n’est pas dans la liste Régime de travail Temps par…" at bounding box center [331, 341] width 453 height 201
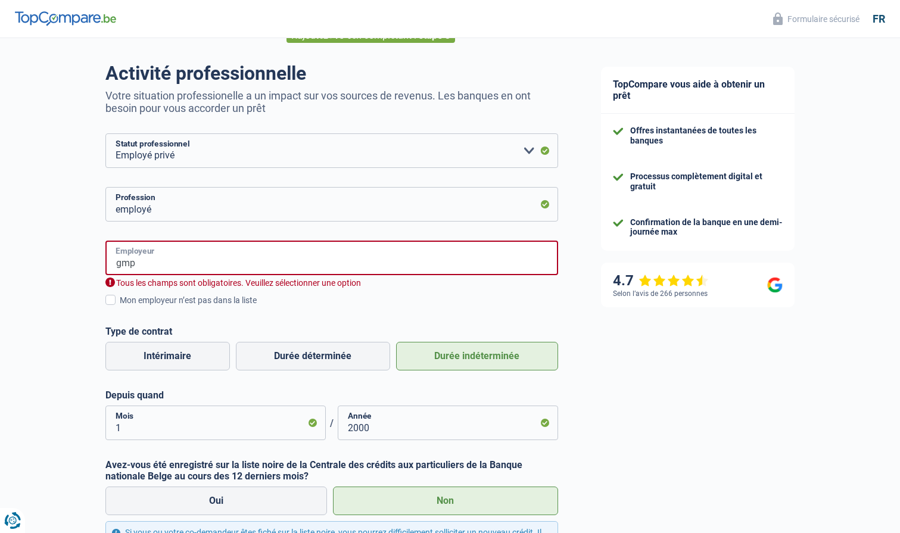
drag, startPoint x: 225, startPoint y: 265, endPoint x: 68, endPoint y: 252, distance: 157.3
click at [71, 253] on div "Chance de réussite de votre simulation est de 45% 1 2 3 4 5 Rajoutez +15% en co…" at bounding box center [290, 323] width 580 height 724
type input "delhaize"
click at [113, 303] on span at bounding box center [110, 300] width 10 height 10
click at [120, 307] on input "Mon employeur n’est pas dans la liste" at bounding box center [120, 307] width 0 height 0
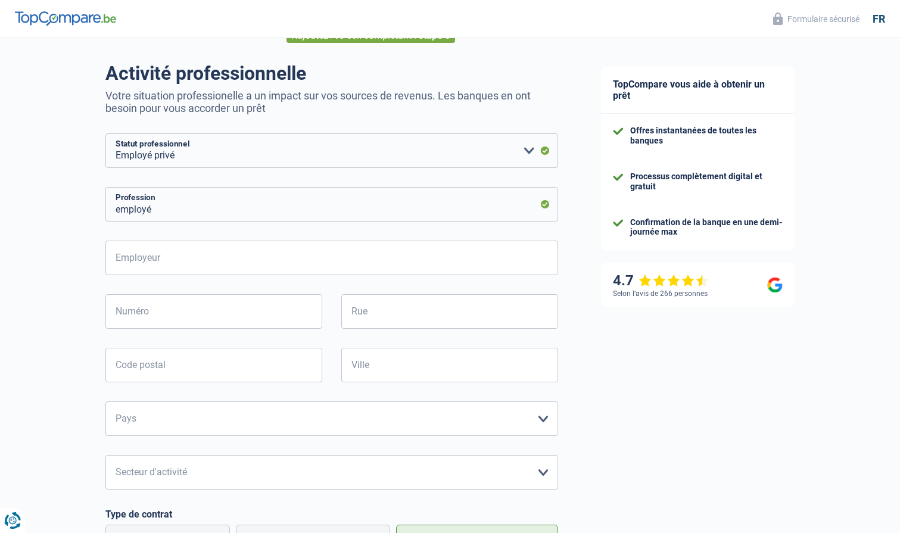
click at [225, 276] on div "Employeur Tous les champs sont obligatoires. Veuillez fournir une réponse plus …" at bounding box center [331, 432] width 453 height 383
click at [221, 266] on input "Employeur" at bounding box center [331, 258] width 453 height 35
type input "Delhaize"
type input "Rue [PERSON_NAME] 15"
type input "5020"
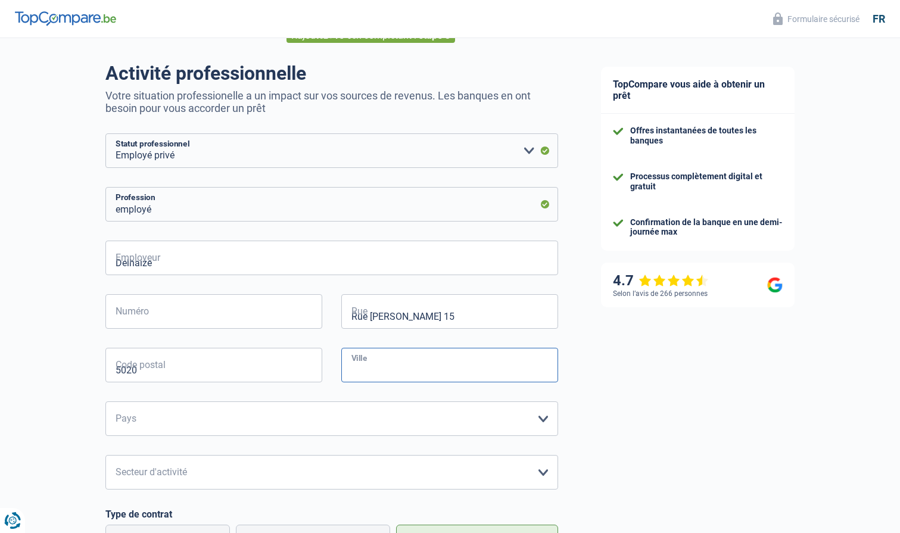
type input "Flawinne"
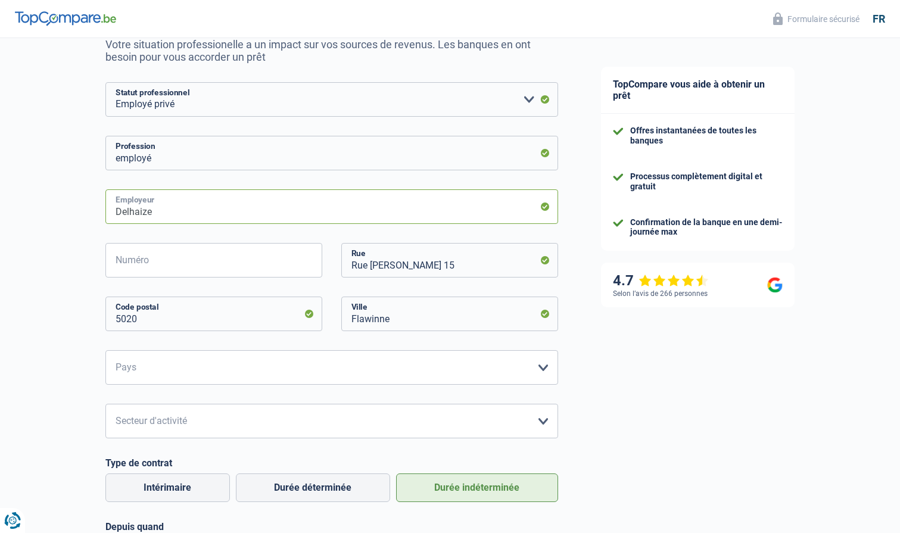
scroll to position [152, 0]
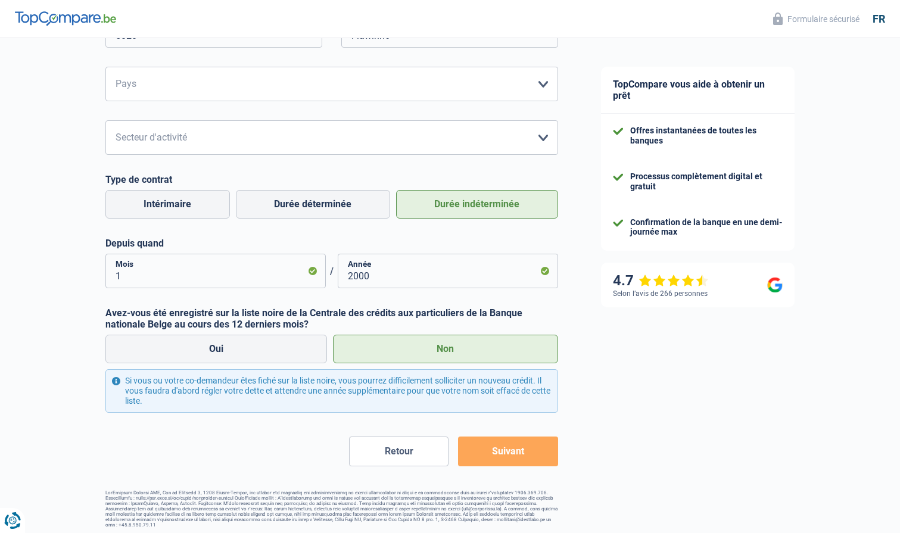
click at [513, 445] on button "Suivant" at bounding box center [508, 452] width 100 height 30
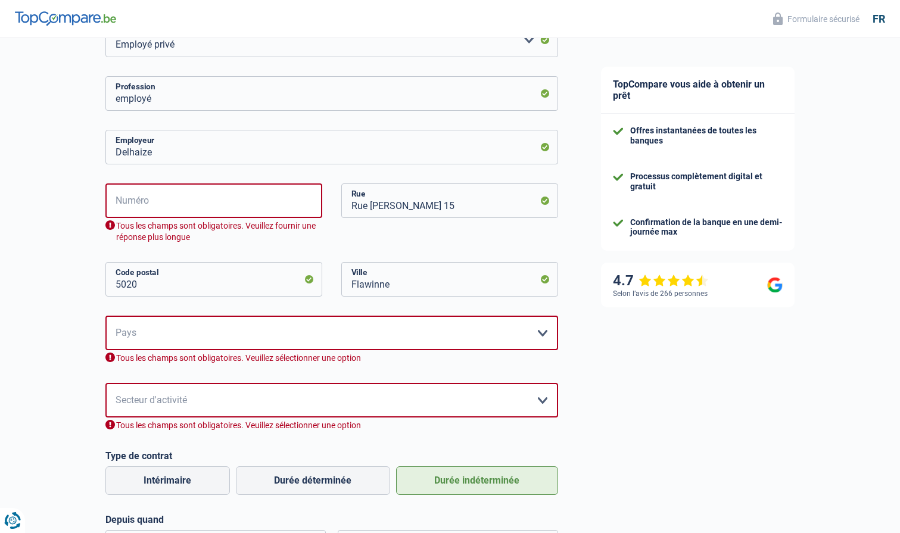
scroll to position [163, 0]
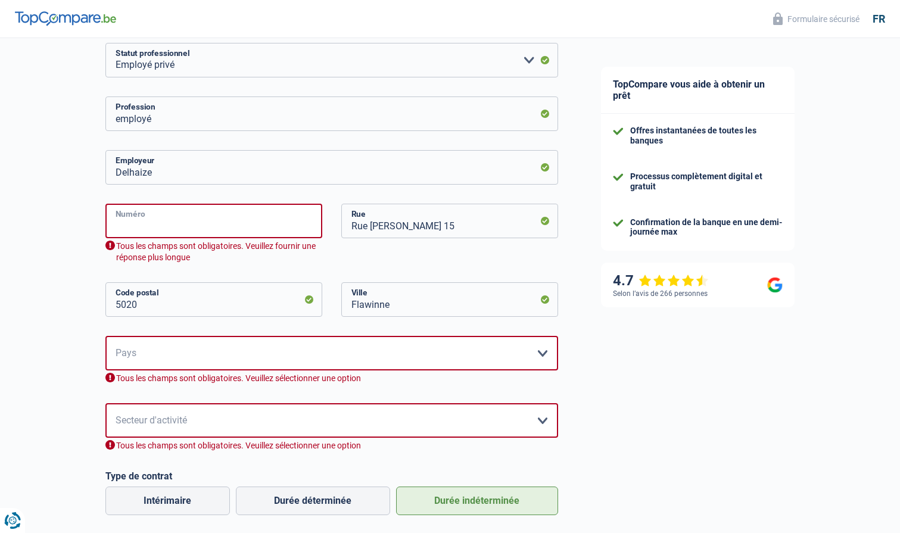
click at [244, 219] on input "Numéro" at bounding box center [213, 221] width 217 height 35
type input "67"
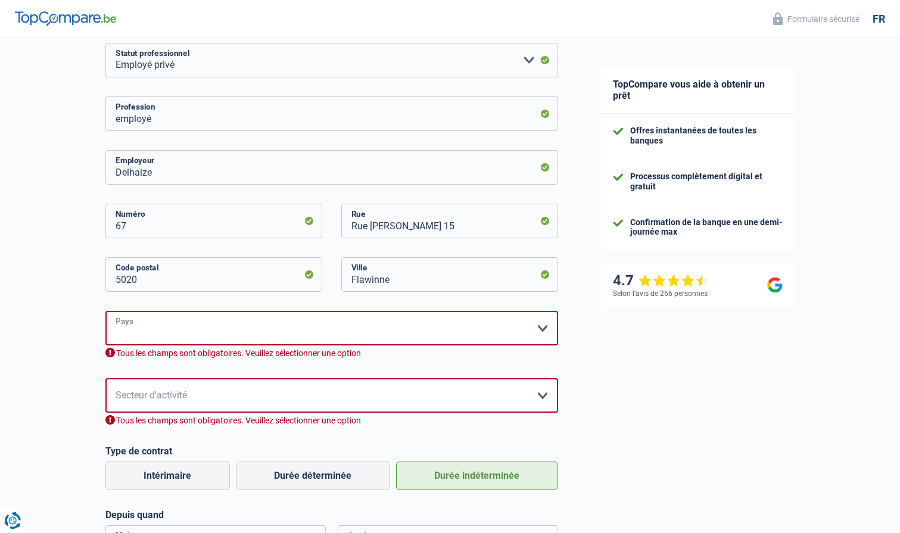
click at [260, 327] on select "[GEOGRAPHIC_DATA] [GEOGRAPHIC_DATA] [GEOGRAPHIC_DATA] [GEOGRAPHIC_DATA] [GEOGRA…" at bounding box center [331, 328] width 453 height 35
click at [105, 311] on select "[GEOGRAPHIC_DATA] [GEOGRAPHIC_DATA] [GEOGRAPHIC_DATA] [GEOGRAPHIC_DATA] [GEOGRA…" at bounding box center [331, 328] width 453 height 35
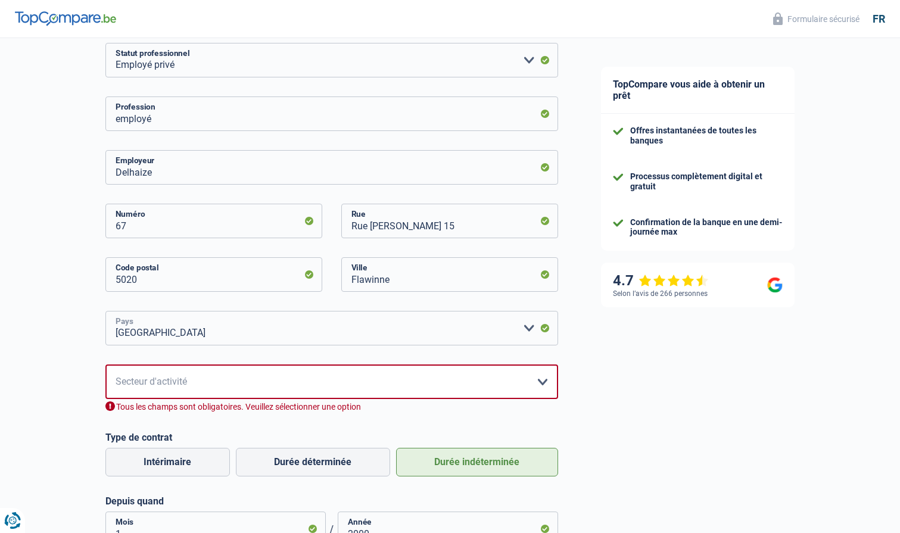
click at [259, 321] on select "[GEOGRAPHIC_DATA] [GEOGRAPHIC_DATA] [GEOGRAPHIC_DATA] [GEOGRAPHIC_DATA] [GEOGRA…" at bounding box center [331, 328] width 453 height 35
select select "BE"
click at [105, 311] on select "[GEOGRAPHIC_DATA] [GEOGRAPHIC_DATA] [GEOGRAPHIC_DATA] [GEOGRAPHIC_DATA] [GEOGRA…" at bounding box center [331, 328] width 453 height 35
click at [278, 393] on select "Agriculture/Pêche Industrie Horeca Courier/Fitness/Taxi Construction Banques/As…" at bounding box center [331, 382] width 453 height 35
select select "industry"
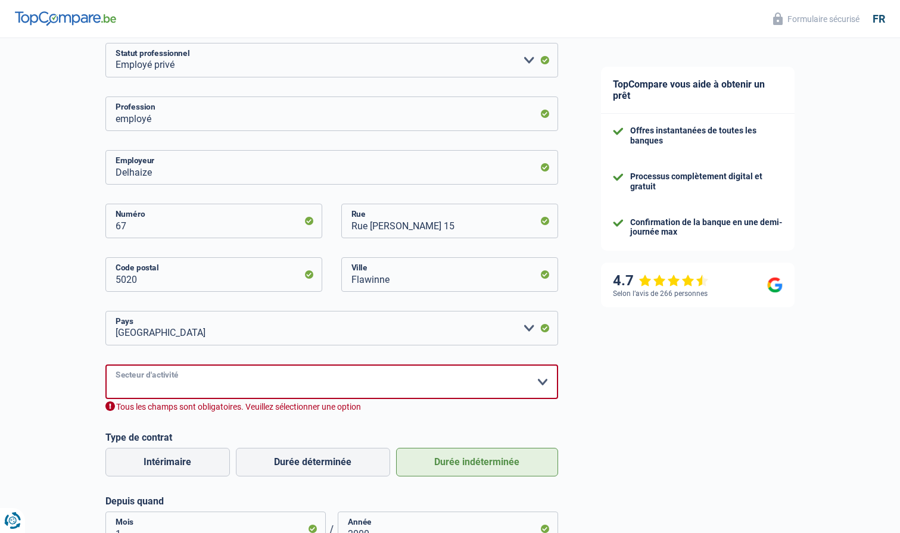
click at [105, 365] on select "Agriculture/Pêche Industrie Horeca Courier/Fitness/Taxi Construction Banques/As…" at bounding box center [331, 382] width 453 height 35
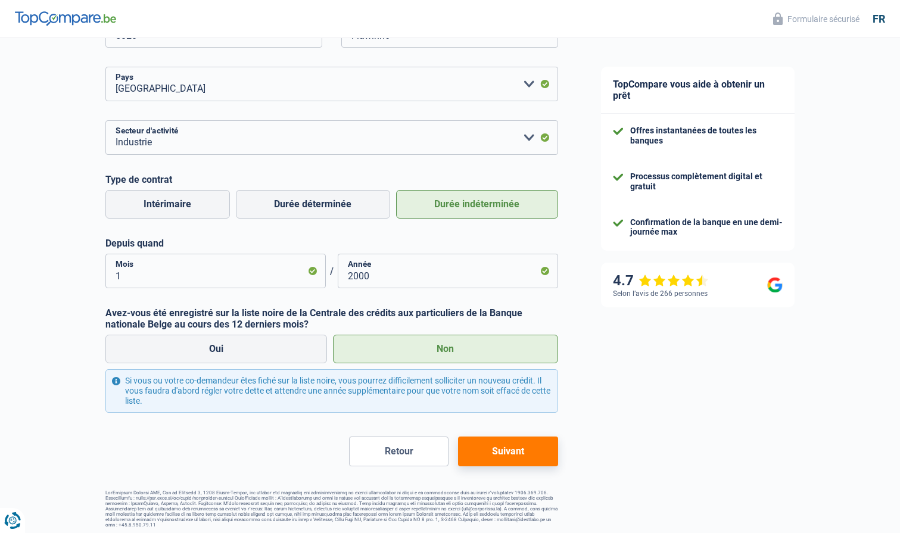
click at [517, 458] on button "Suivant" at bounding box center [508, 452] width 100 height 30
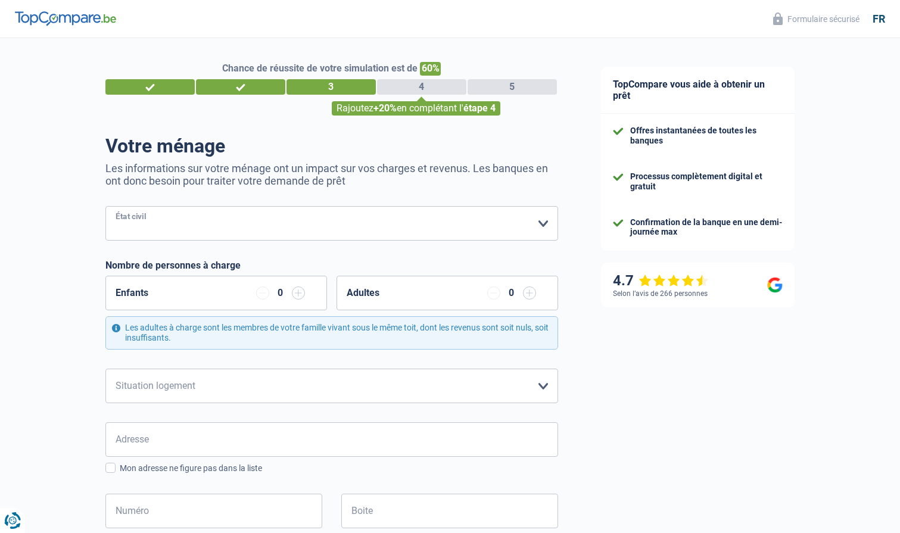
click at [300, 226] on select "[PERSON_NAME](e) Cohabitant(e) légal(e) Divorcé(e) Veuf(ve) Séparé (de fait) Ve…" at bounding box center [331, 223] width 453 height 35
select select "married"
click at [105, 206] on select "[PERSON_NAME](e) Cohabitant(e) légal(e) Divorcé(e) Veuf(ve) Séparé (de fait) Ve…" at bounding box center [331, 223] width 453 height 35
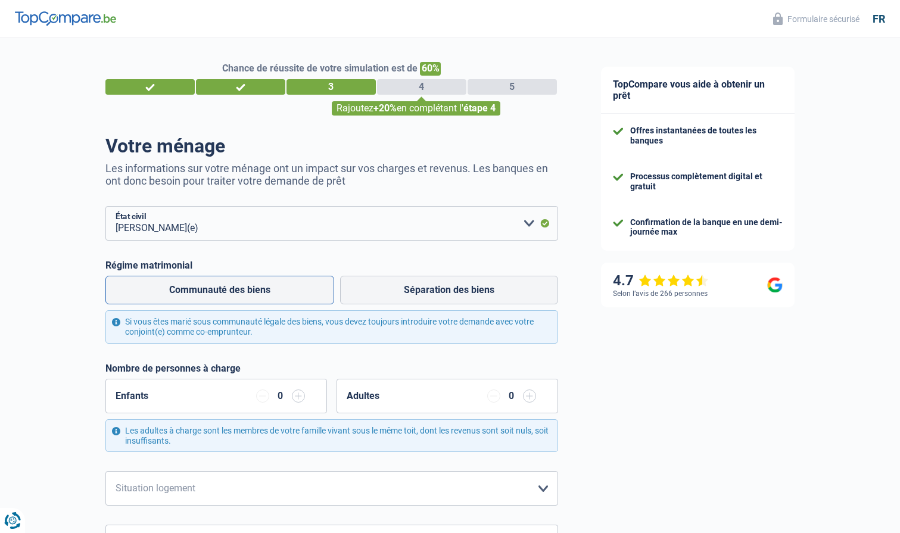
click at [284, 289] on label "Communauté des biens" at bounding box center [219, 290] width 229 height 29
click at [284, 289] on input "Communauté des biens" at bounding box center [219, 290] width 229 height 29
radio input "true"
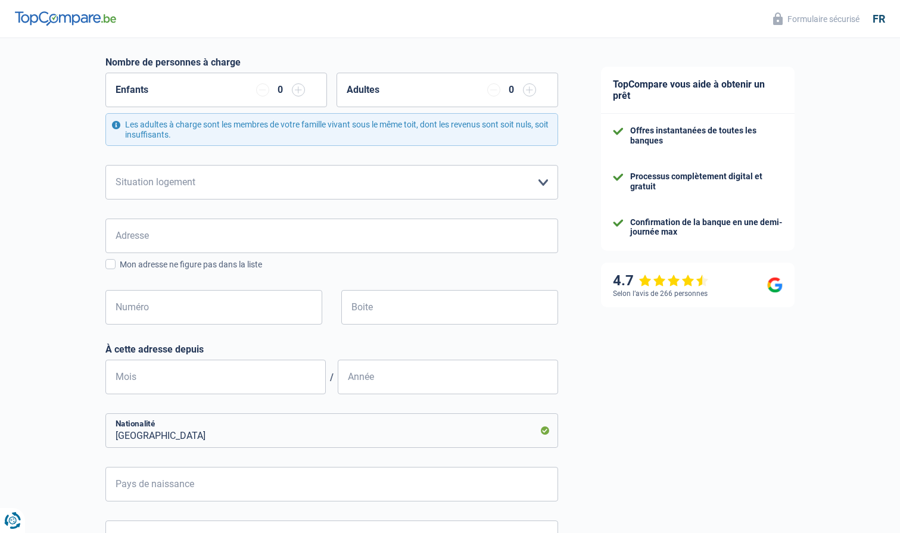
scroll to position [304, 0]
click at [242, 192] on select "Locataire Propriétaire avec prêt hypothécaire Propriétaire sans prêt hypothécai…" at bounding box center [331, 184] width 453 height 35
select select "ownerWithMortgage"
click at [105, 167] on select "Locataire Propriétaire avec prêt hypothécaire Propriétaire sans prêt hypothécai…" at bounding box center [331, 184] width 453 height 35
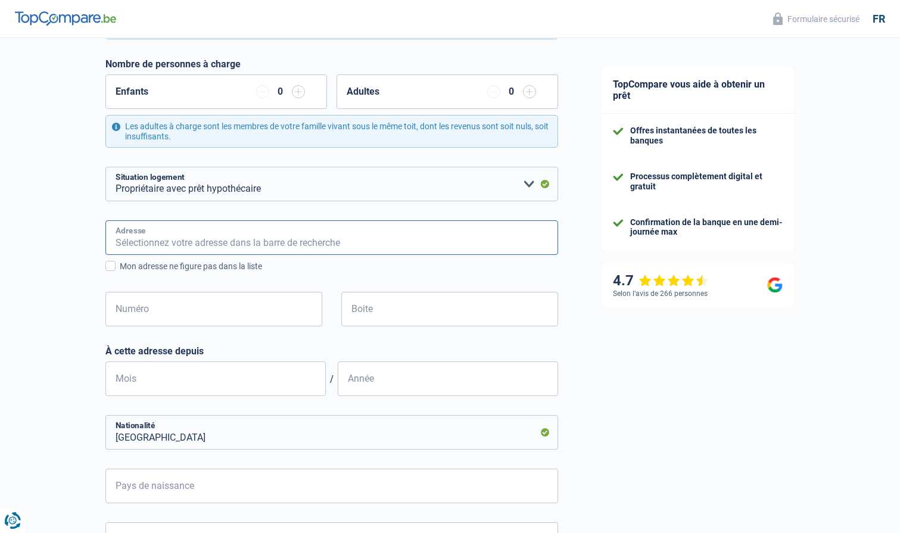
click at [270, 253] on input "Adresse" at bounding box center [331, 237] width 453 height 35
type input "Rue [PERSON_NAME] 15"
type input "[GEOGRAPHIC_DATA]"
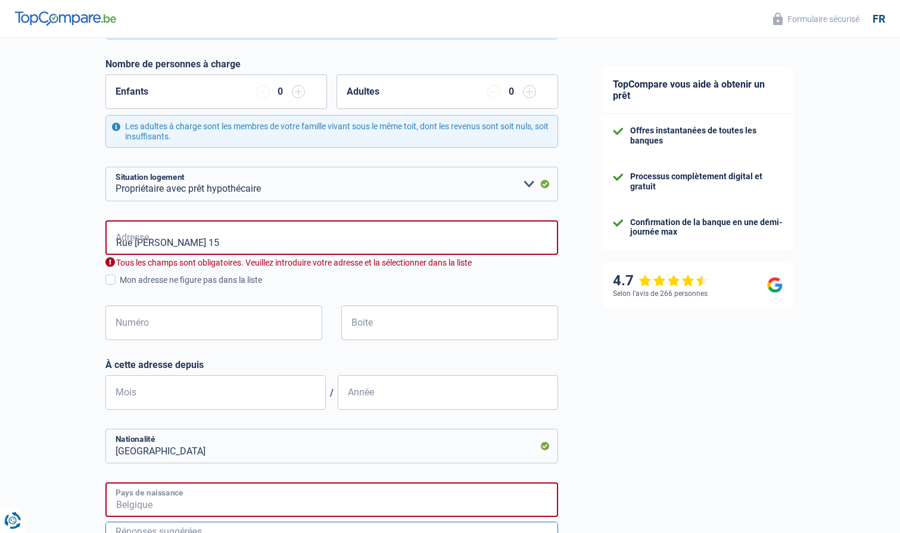
type input "[GEOGRAPHIC_DATA]"
click at [255, 311] on input "Numéro" at bounding box center [213, 323] width 217 height 35
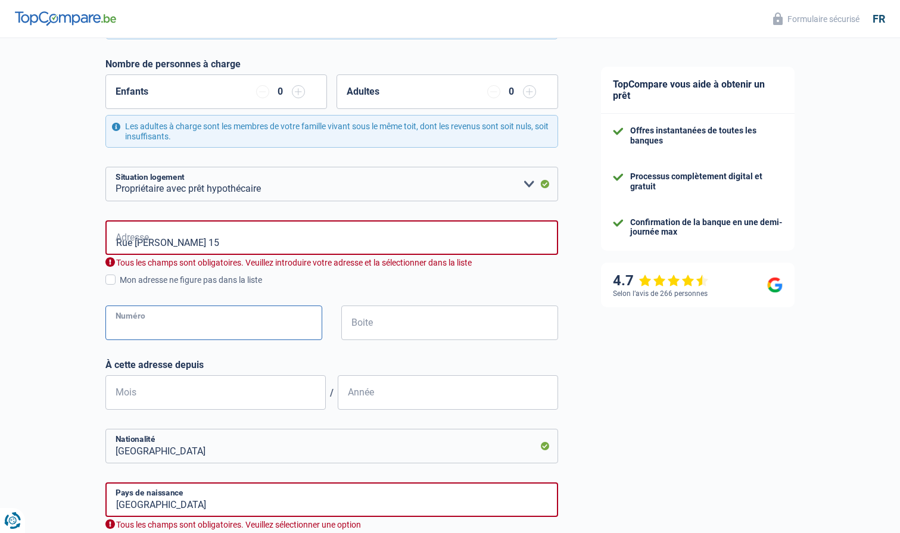
type input "15"
type input "Flawinne"
click at [285, 240] on input "Rue [PERSON_NAME] 15" at bounding box center [331, 237] width 453 height 35
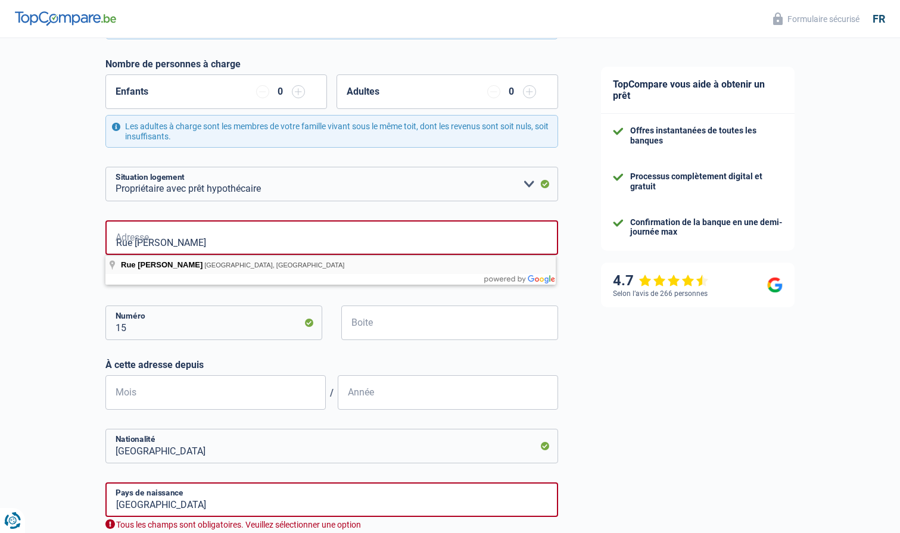
type input "Rue [PERSON_NAME], [GEOGRAPHIC_DATA], [GEOGRAPHIC_DATA]"
select select "BE"
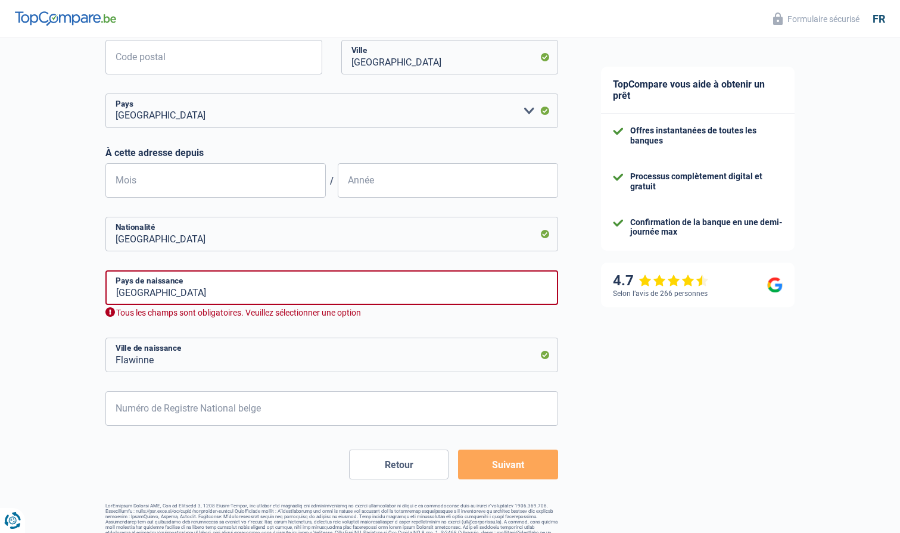
scroll to position [606, 0]
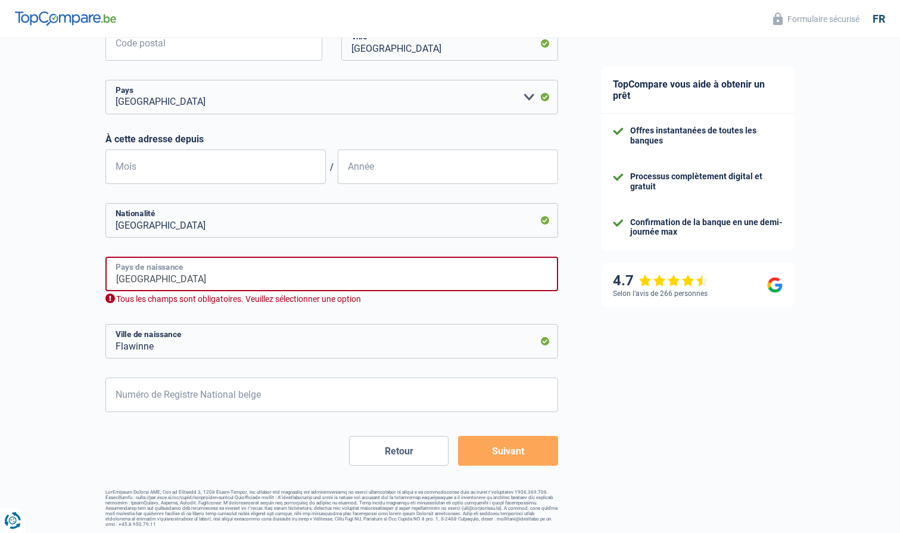
click at [281, 279] on input "[GEOGRAPHIC_DATA]" at bounding box center [331, 274] width 453 height 35
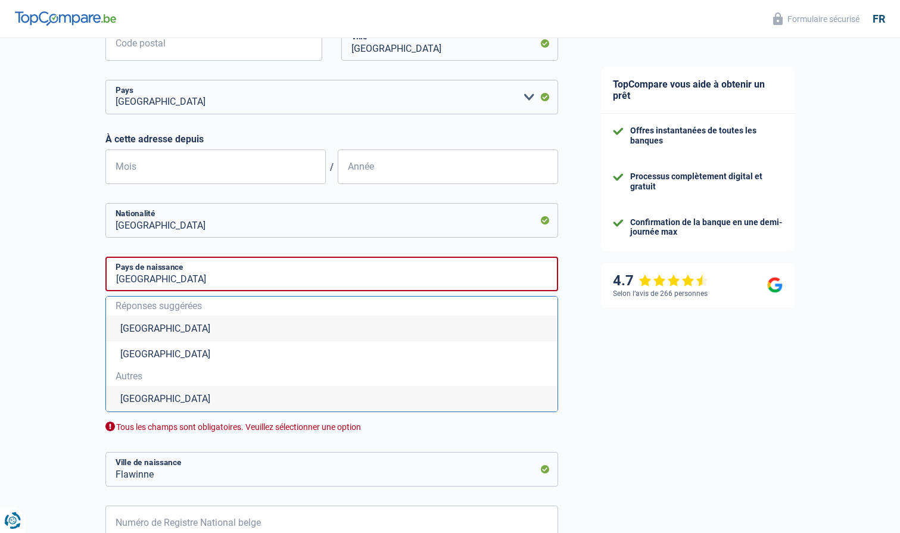
click at [152, 326] on li "[GEOGRAPHIC_DATA]" at bounding box center [332, 329] width 452 height 26
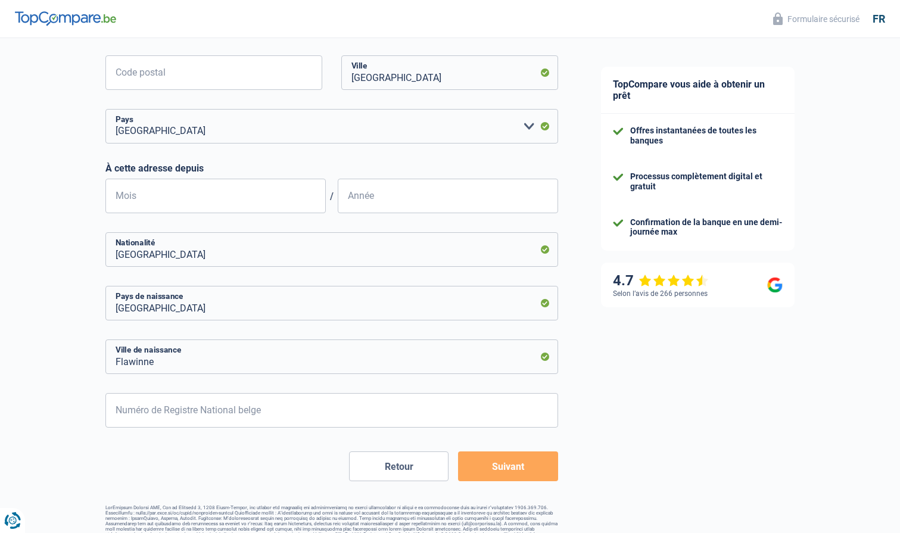
scroll to position [568, 0]
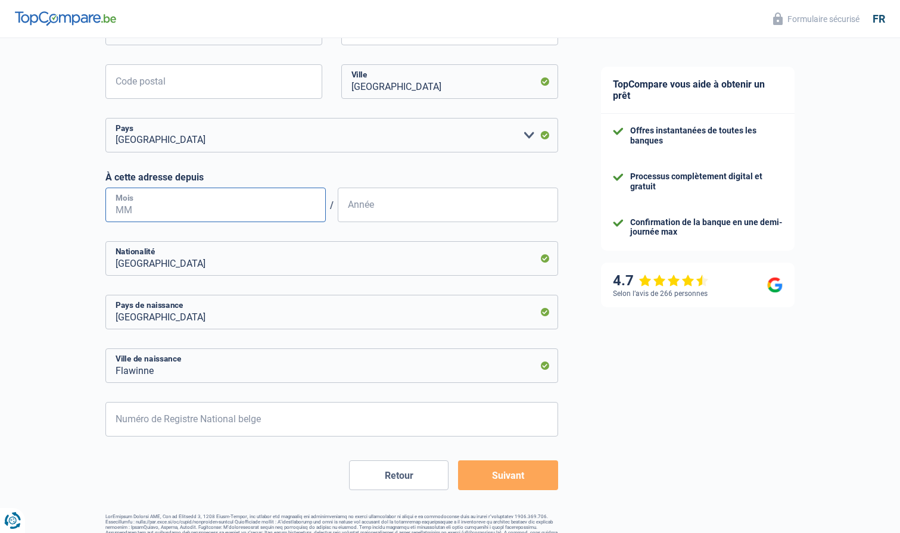
click at [271, 198] on input "Mois" at bounding box center [215, 205] width 220 height 35
type input "3"
click at [396, 213] on input "Année" at bounding box center [448, 205] width 220 height 35
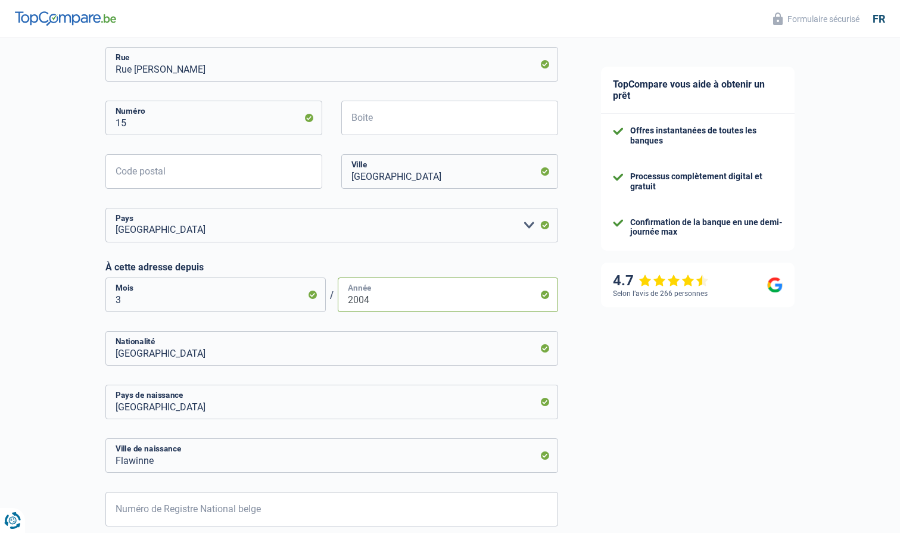
scroll to position [568, 0]
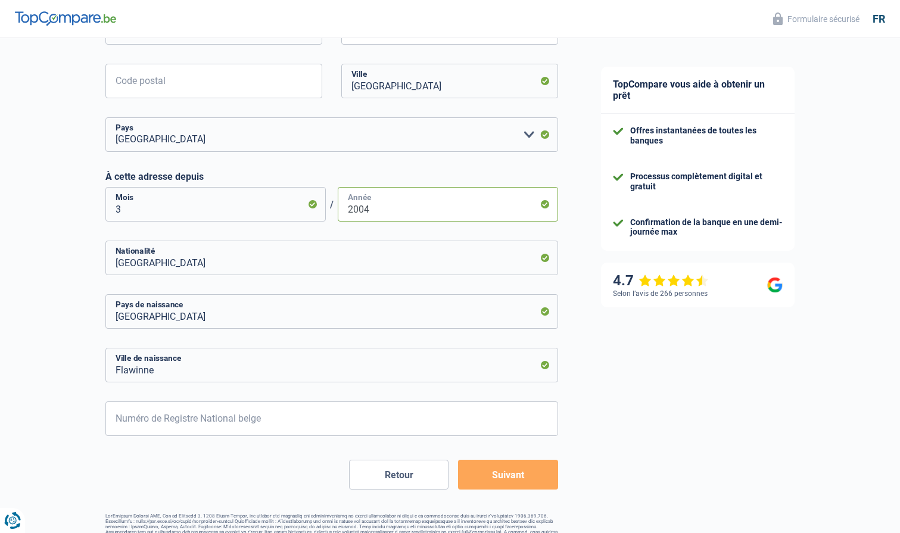
type input "2004"
click at [497, 466] on button "Suivant" at bounding box center [508, 475] width 100 height 30
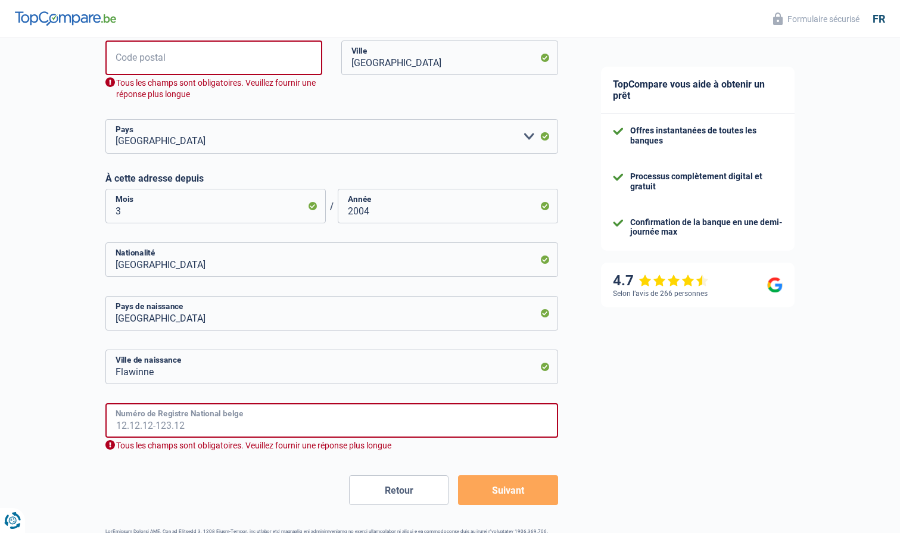
click at [448, 414] on input "Numéro de Registre National belge" at bounding box center [331, 420] width 453 height 35
click at [417, 427] on input "Numéro de Registre National belge" at bounding box center [331, 420] width 453 height 35
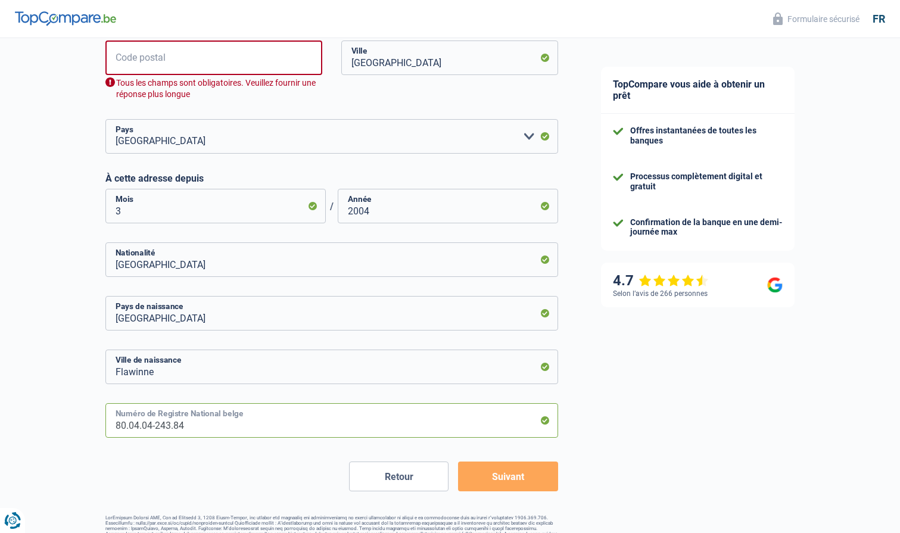
type input "80.04.04-243.84"
click at [539, 487] on button "Suivant" at bounding box center [508, 477] width 100 height 30
click at [213, 60] on input "Code postal" at bounding box center [213, 58] width 217 height 35
type input "5020"
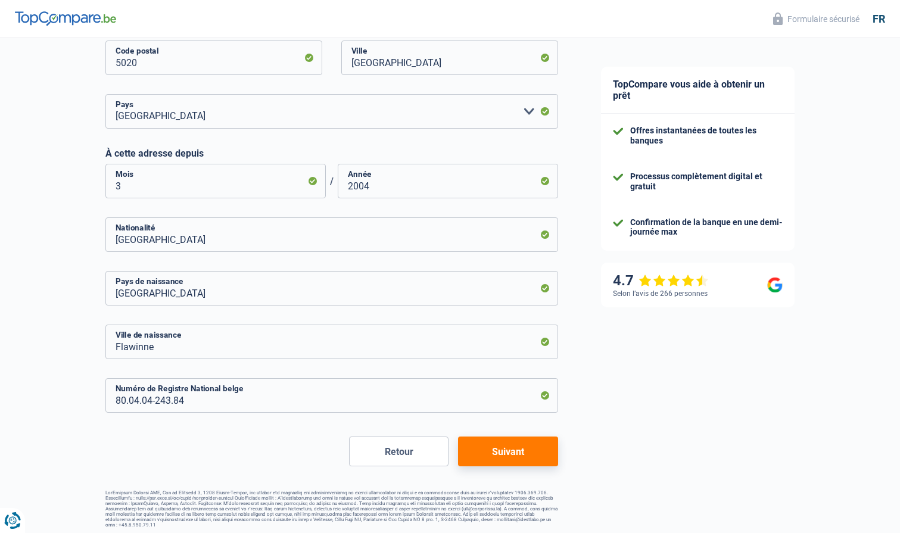
click at [489, 449] on button "Suivant" at bounding box center [508, 452] width 100 height 30
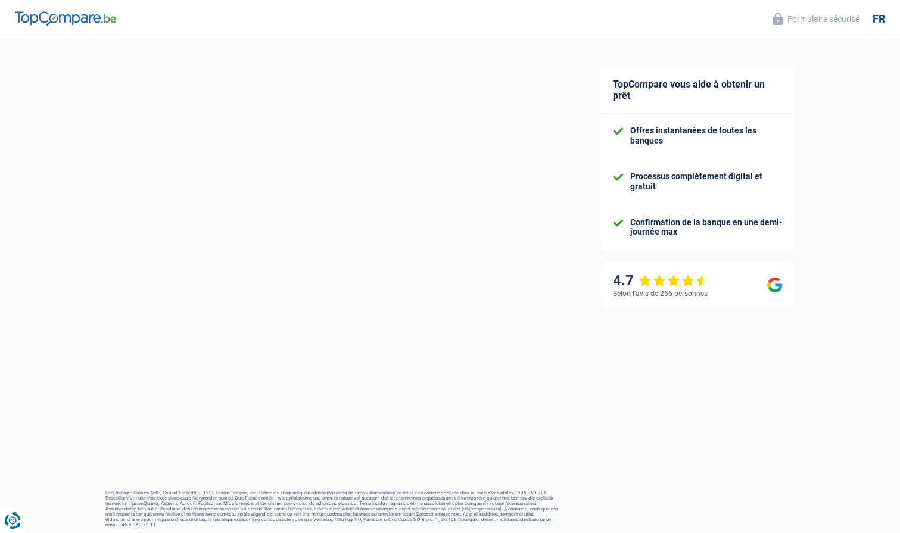
select select "netSalary"
select select "mealVouchers"
select select "mortgage"
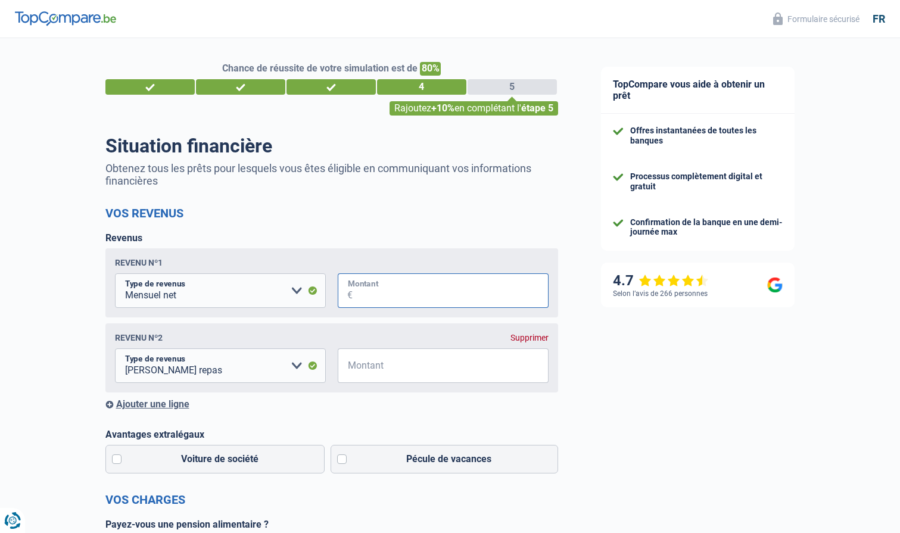
click at [430, 303] on input "Montant" at bounding box center [451, 291] width 196 height 35
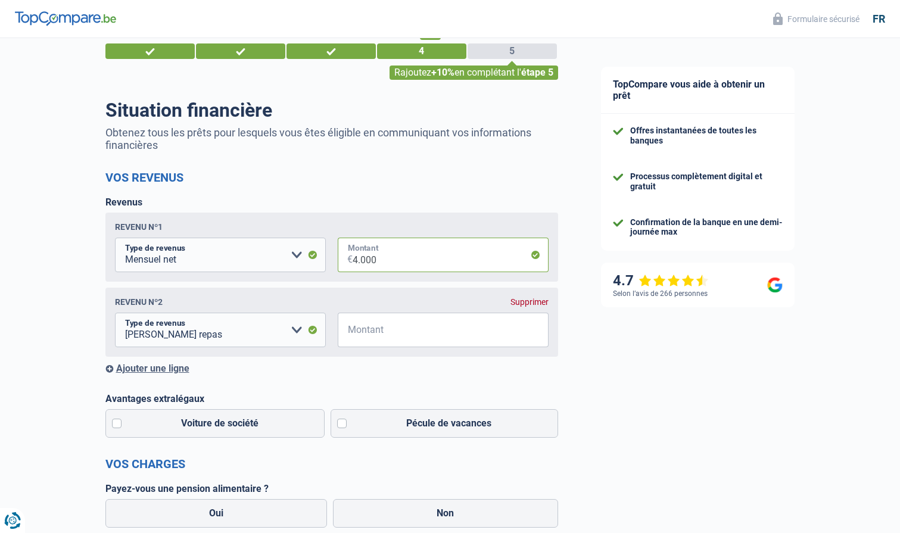
scroll to position [39, 0]
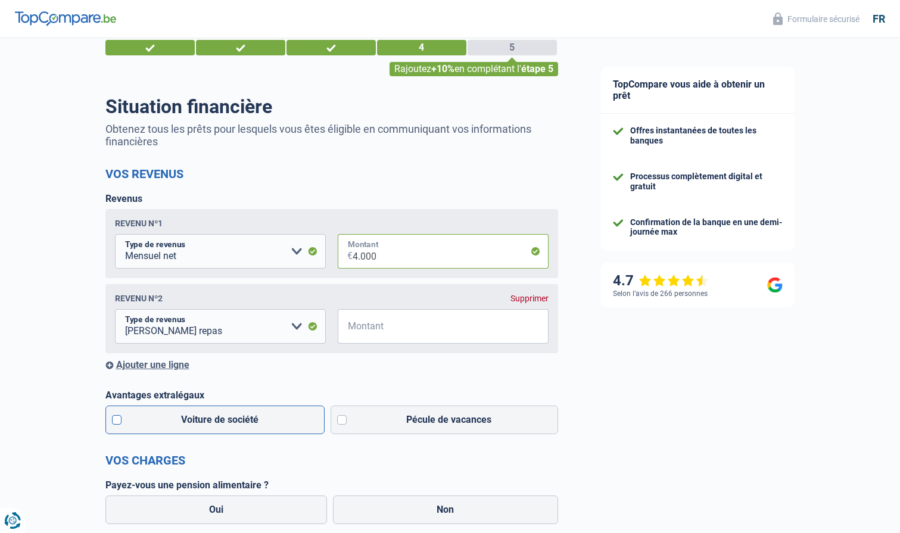
type input "4.000"
click at [298, 432] on label "Voiture de société" at bounding box center [215, 420] width 220 height 29
click at [298, 432] on input "Voiture de société" at bounding box center [215, 420] width 220 height 29
checkbox input "true"
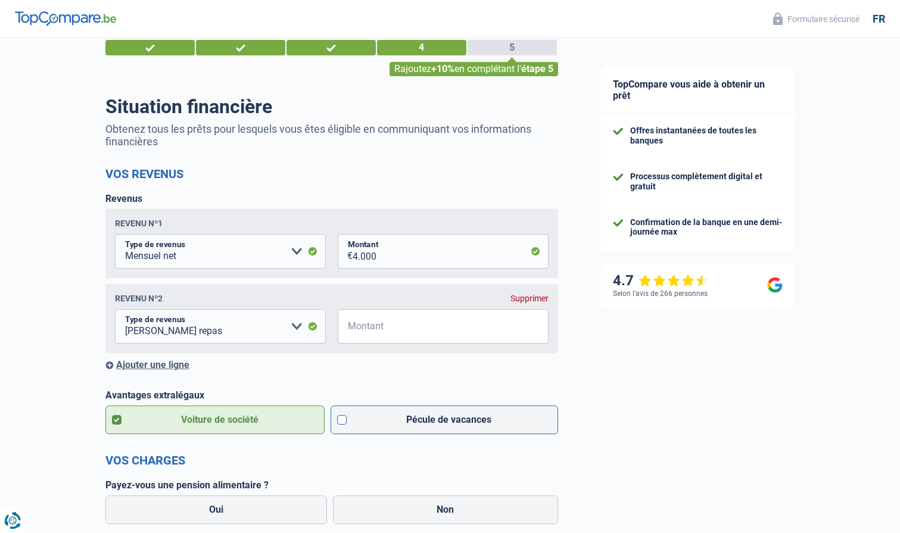
click at [394, 420] on label "Pécule de vacances" at bounding box center [445, 420] width 228 height 29
click at [394, 420] on input "Pécule de vacances" at bounding box center [445, 420] width 228 height 29
checkbox input "true"
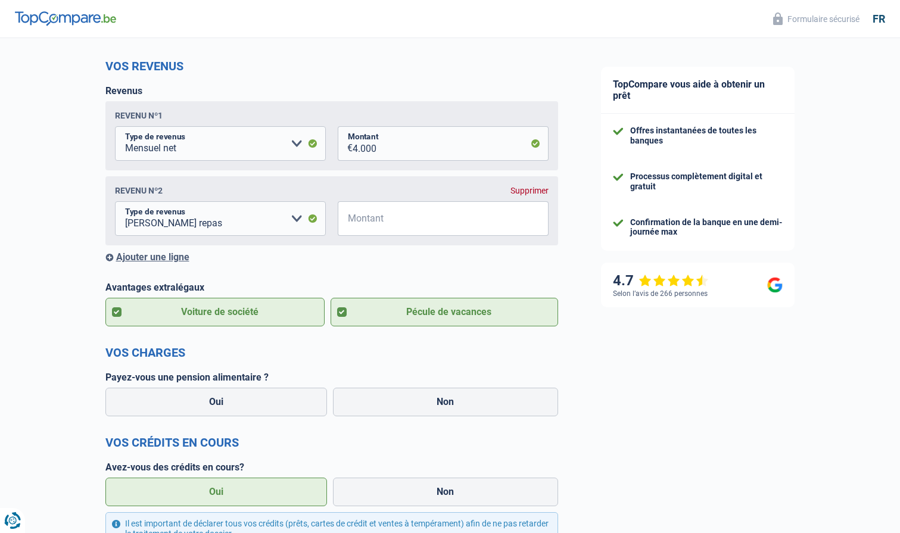
scroll to position [153, 0]
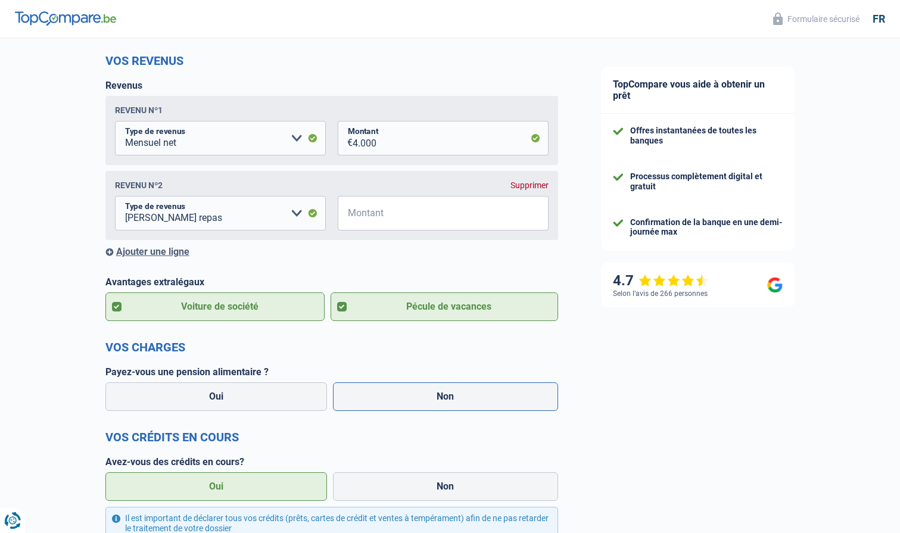
click at [424, 395] on label "Non" at bounding box center [445, 397] width 225 height 29
click at [424, 395] on input "Non" at bounding box center [445, 397] width 225 height 29
radio input "true"
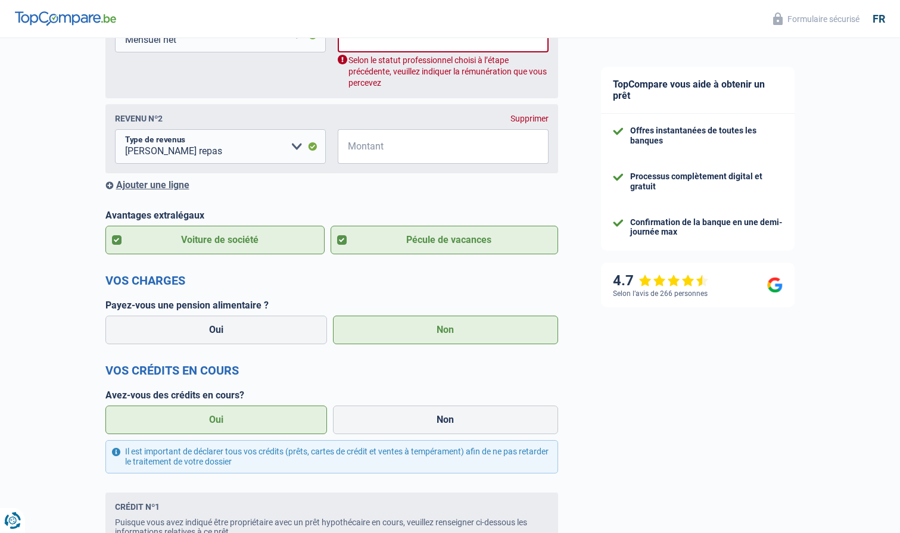
scroll to position [265, 0]
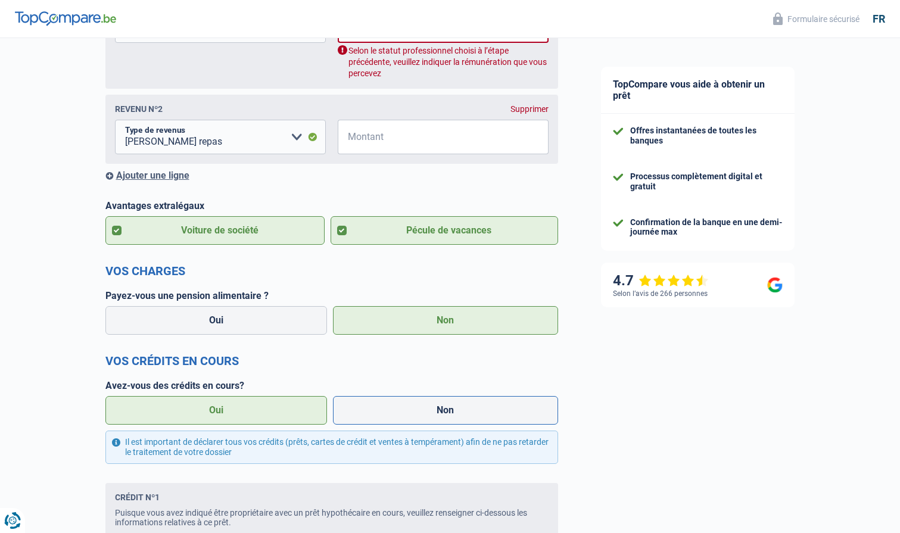
click at [364, 417] on label "Non" at bounding box center [445, 410] width 225 height 29
click at [364, 417] on input "Non" at bounding box center [445, 410] width 225 height 29
radio input "true"
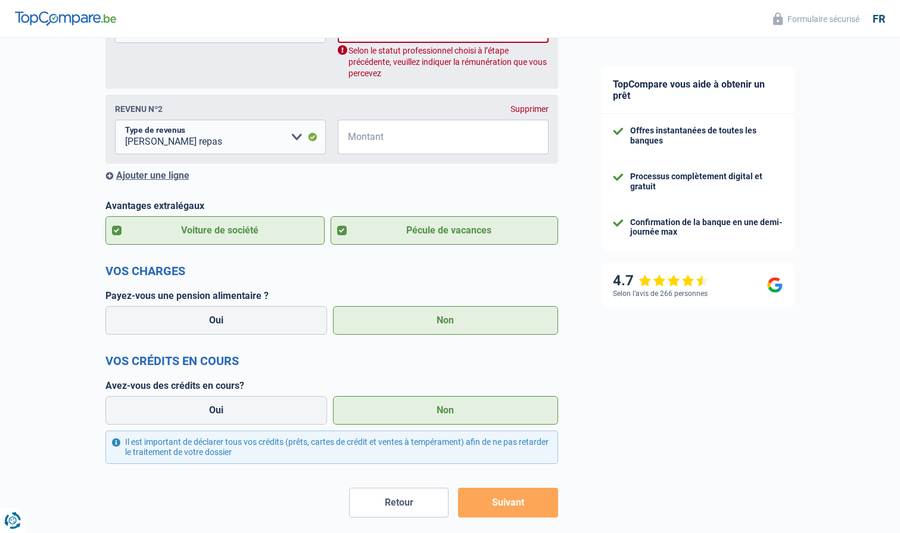
scroll to position [318, 0]
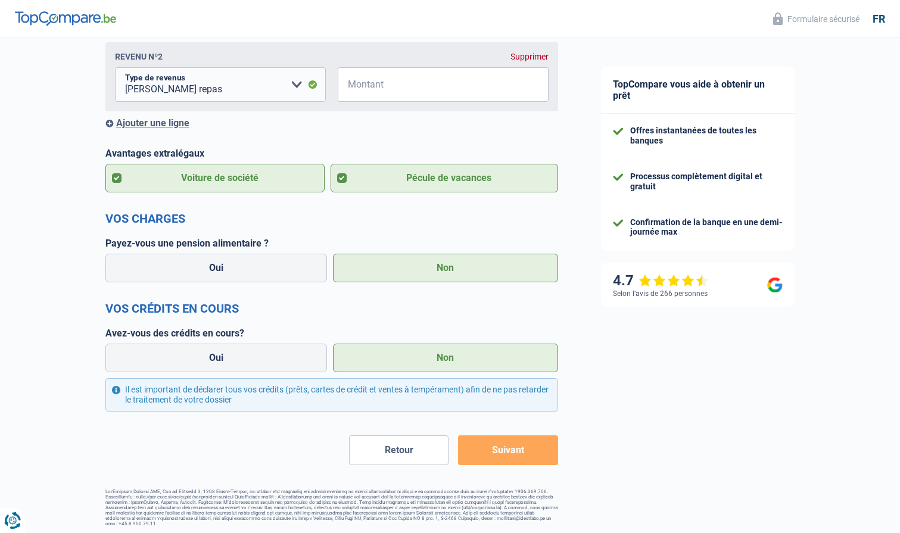
click at [507, 458] on button "Suivant" at bounding box center [508, 451] width 100 height 30
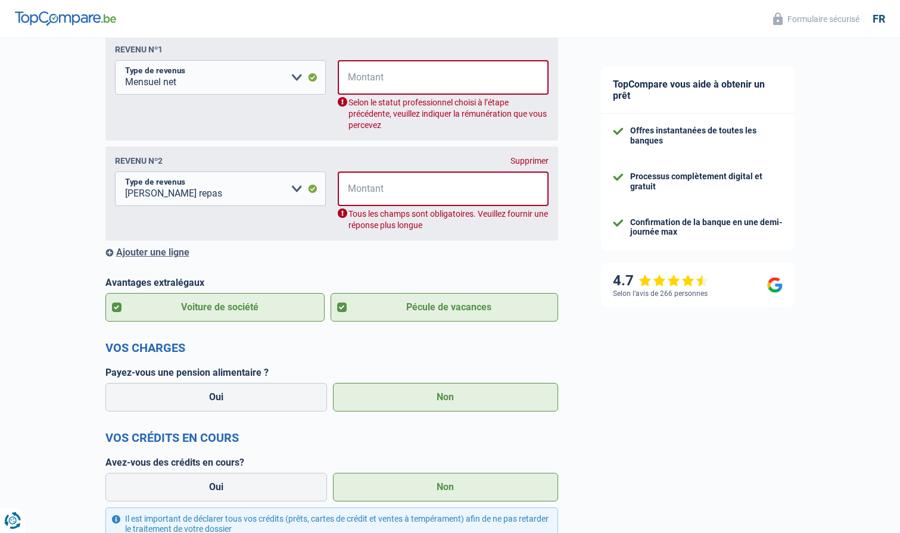
scroll to position [192, 0]
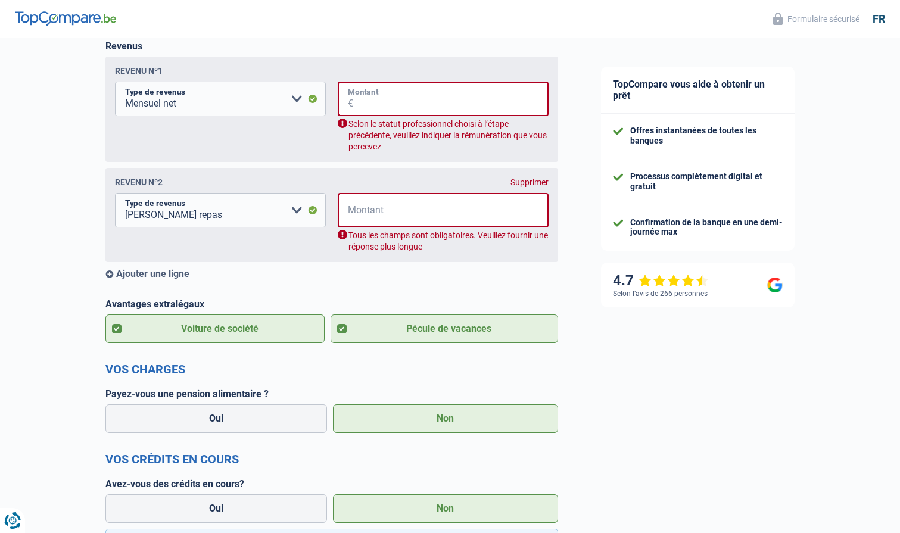
click at [397, 101] on input "Montant" at bounding box center [450, 99] width 195 height 35
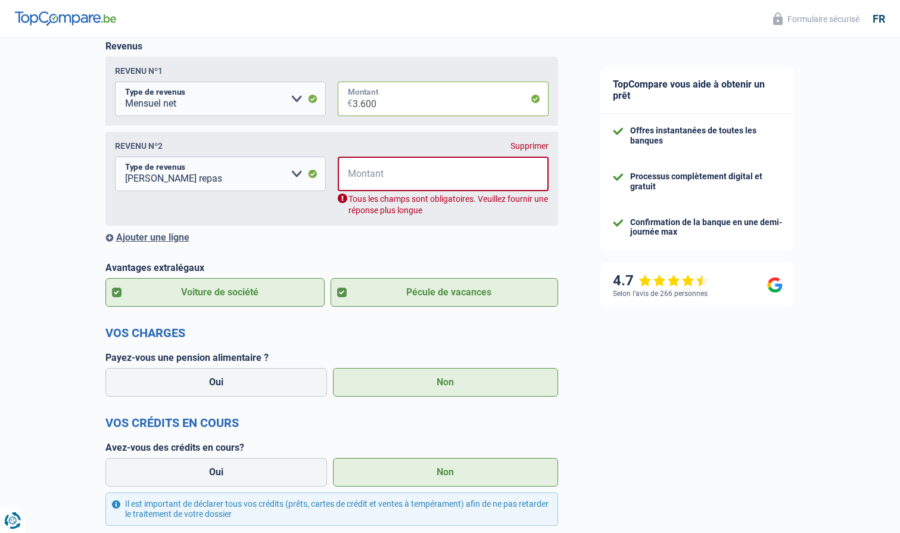
type input "3.600"
click at [438, 166] on input "Montant" at bounding box center [450, 174] width 195 height 35
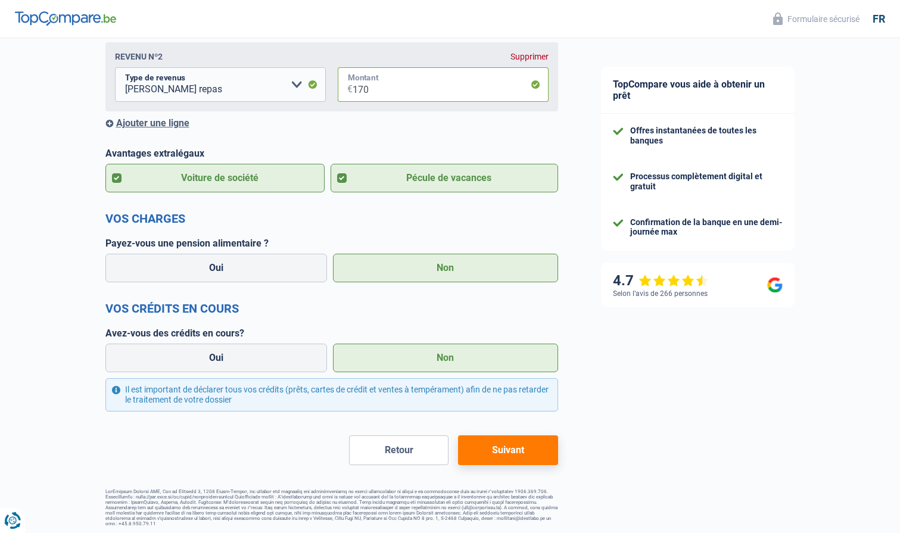
type input "170"
click at [531, 447] on button "Suivant" at bounding box center [508, 451] width 100 height 30
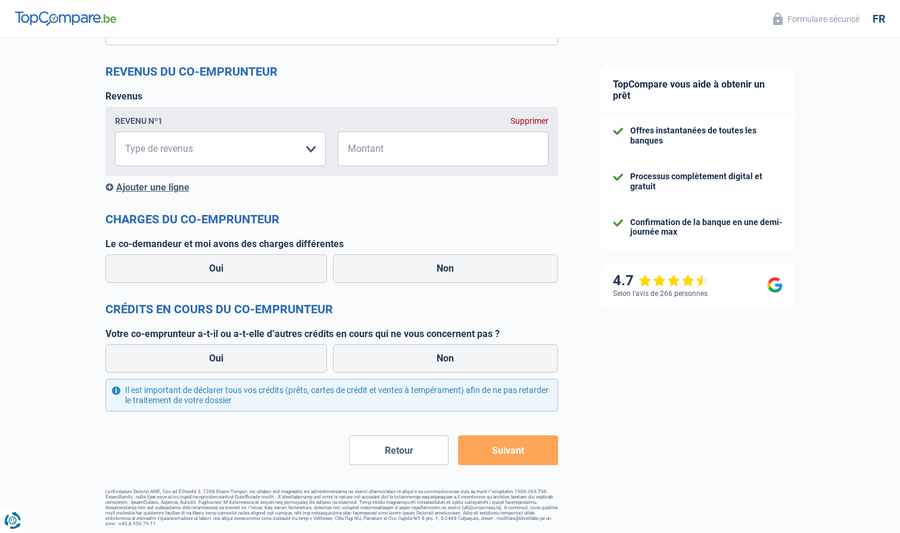
click at [499, 451] on button "Suivant" at bounding box center [508, 451] width 100 height 30
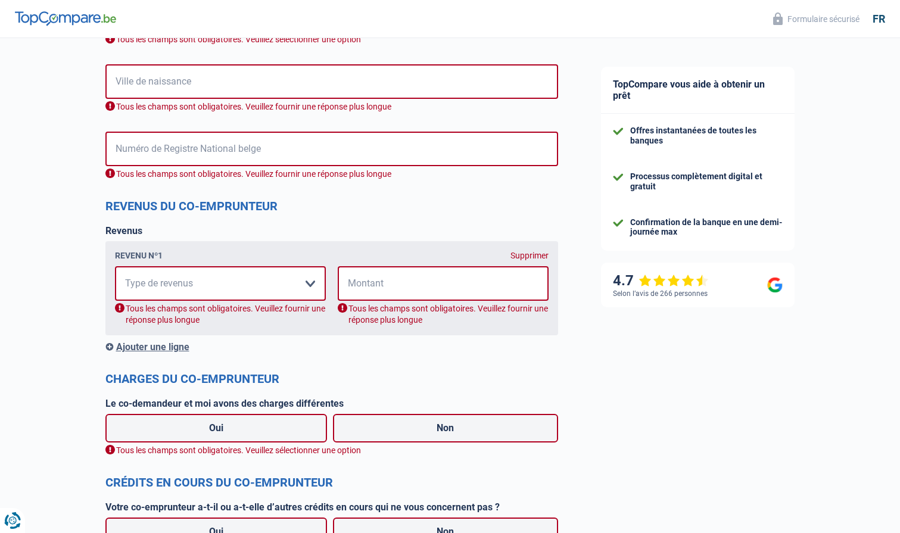
scroll to position [711, 0]
